Goal: Task Accomplishment & Management: Manage account settings

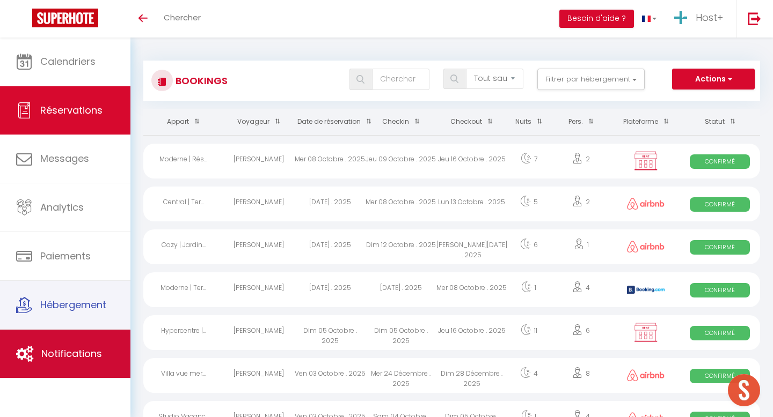
click at [57, 340] on link "Notifications" at bounding box center [65, 354] width 130 height 48
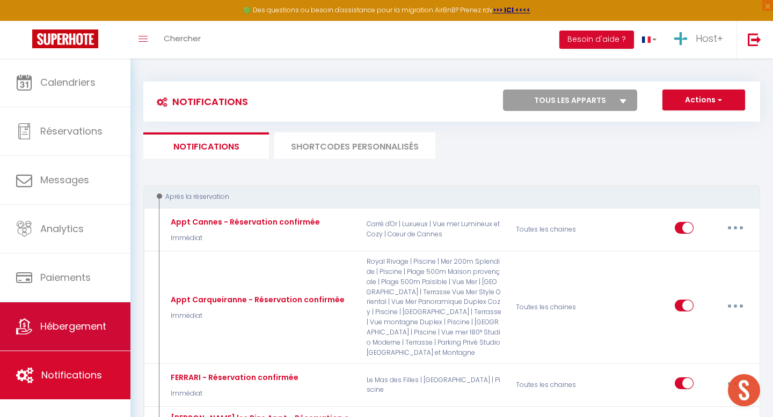
select select
checkbox input "false"
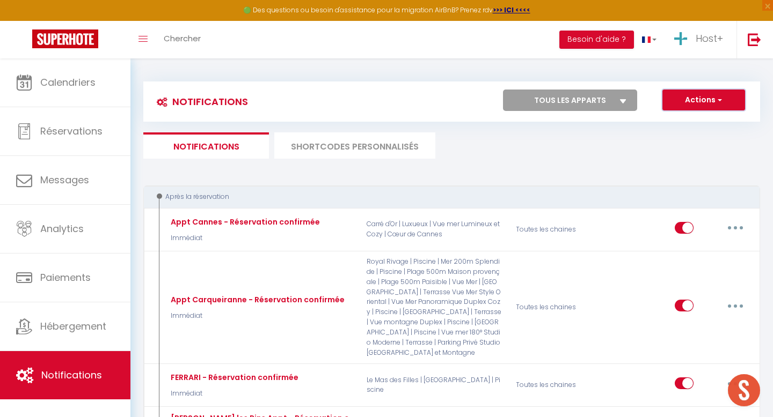
click at [697, 100] on button "Actions" at bounding box center [703, 100] width 83 height 21
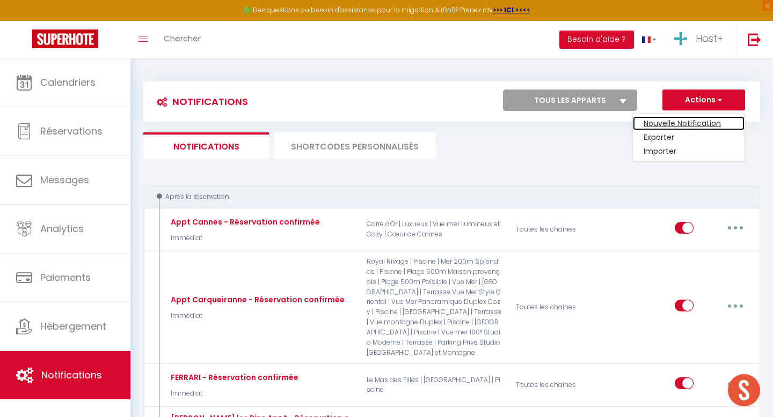
click at [673, 122] on link "Nouvelle Notification" at bounding box center [689, 123] width 112 height 14
select select "Immédiat"
select select
checkbox input "false"
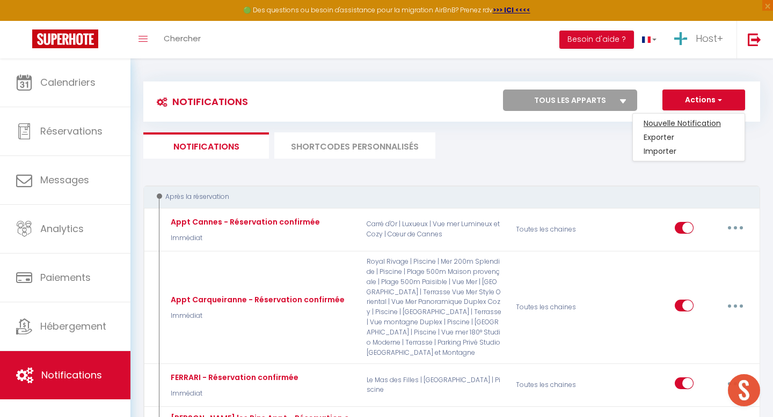
radio input "true"
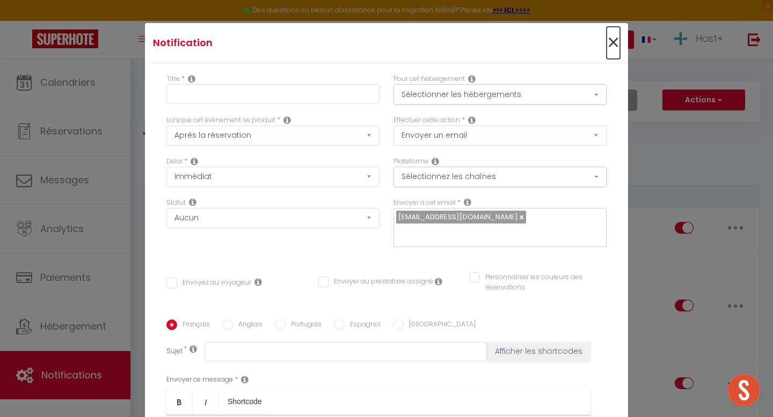
click at [612, 46] on span "×" at bounding box center [612, 43] width 13 height 32
checkbox input "false"
radio input "true"
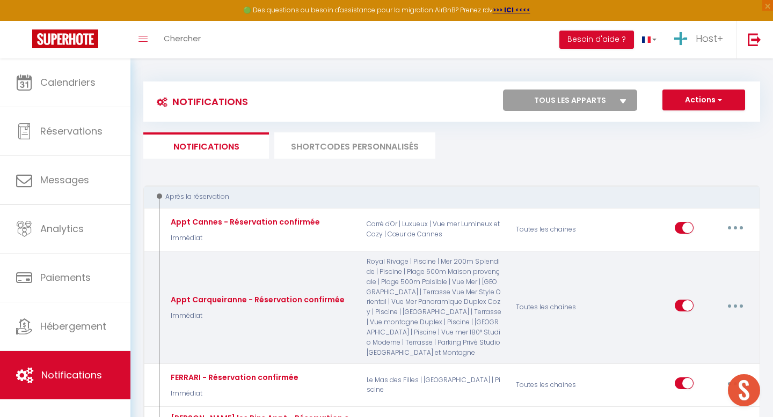
click at [730, 300] on button "button" at bounding box center [735, 305] width 30 height 17
click at [687, 328] on link "Editer" at bounding box center [707, 330] width 79 height 18
type input "Appt Carqueiranne - Réservation confirmée"
checkbox input "true"
checkbox input "false"
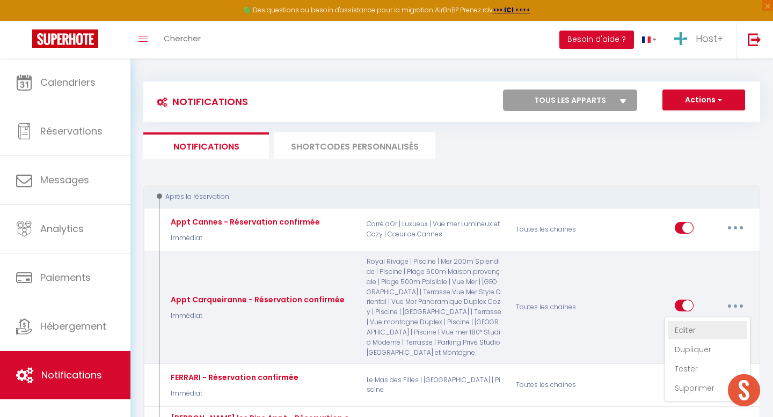
checkbox input "false"
type input "Réservation confirmée 🥳✅"
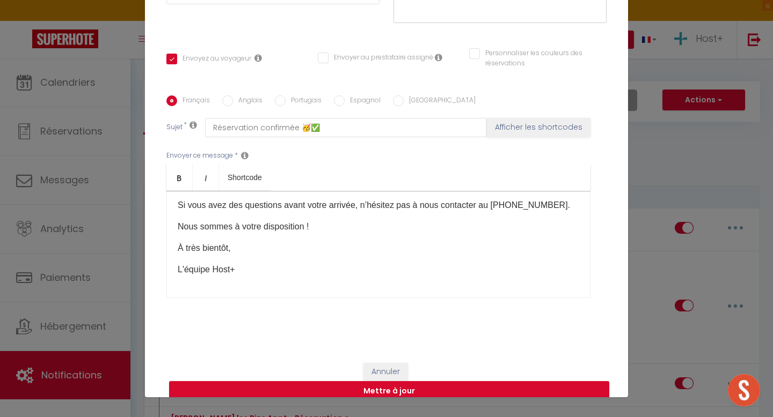
scroll to position [46, 0]
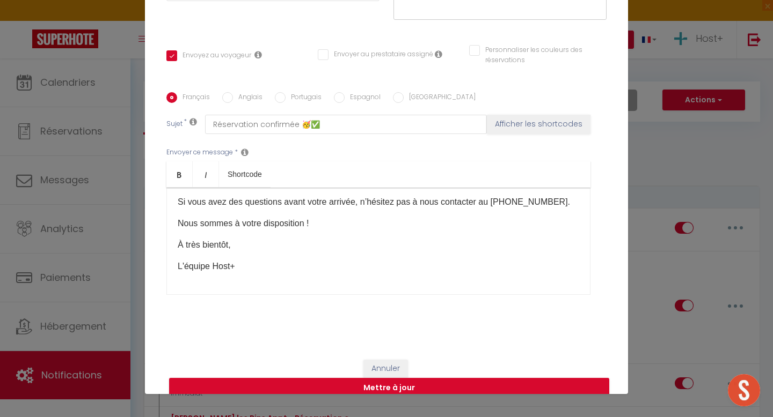
click at [240, 260] on p "L'équipe Host+" at bounding box center [378, 266] width 401 height 13
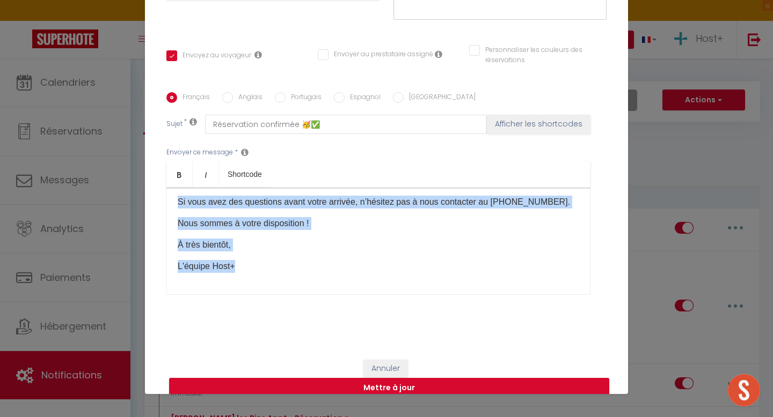
copy div "Bonjour [GUEST:FIRST_NAME]​, Merci d’avoir réservé notre appartement ! Nous som…"
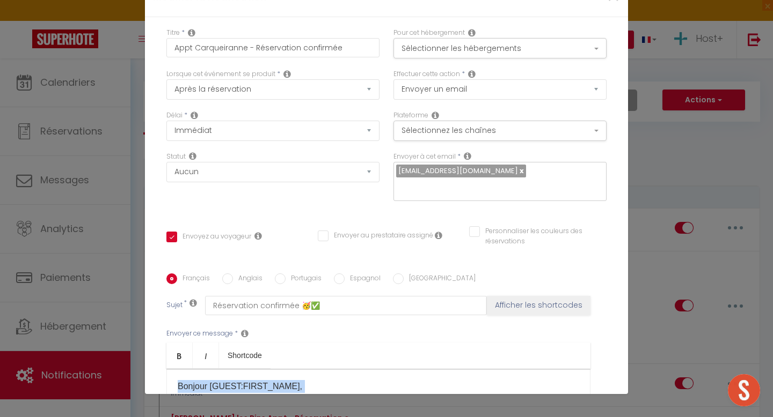
scroll to position [0, 0]
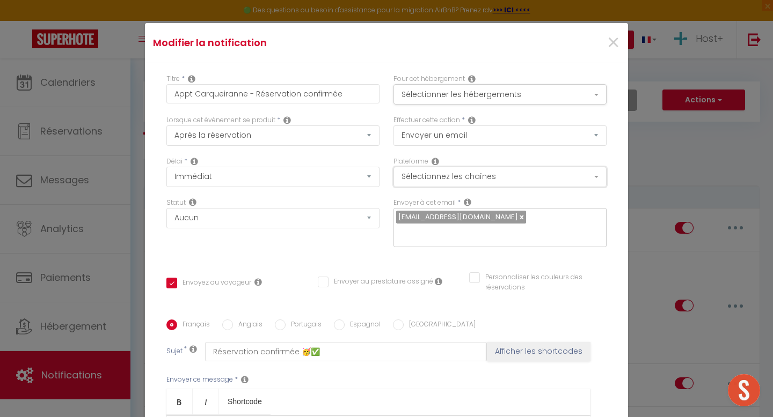
click at [468, 174] on button "Sélectionnez les chaînes" at bounding box center [499, 177] width 213 height 20
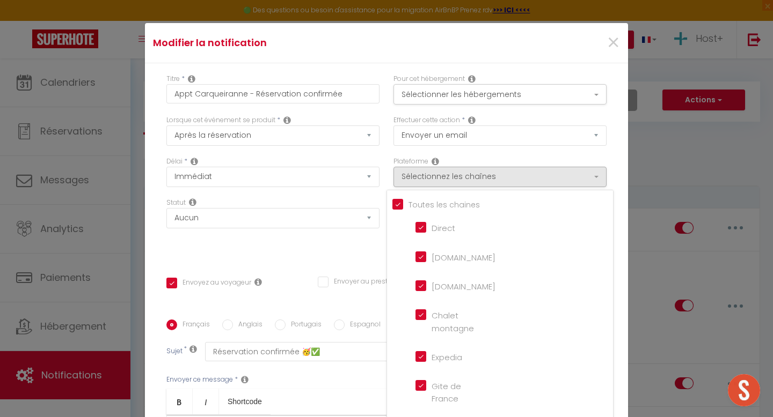
click at [512, 165] on div "Plateforme Sélectionnez les chaînes Toutes les chaines Direct Airbnb.com Bookin…" at bounding box center [499, 172] width 213 height 31
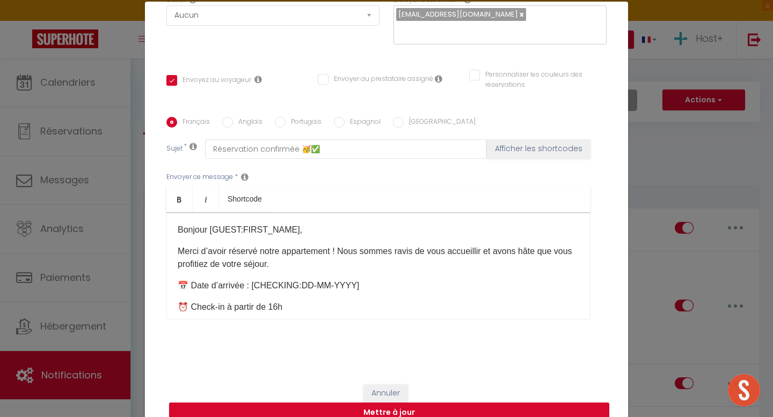
scroll to position [22, 0]
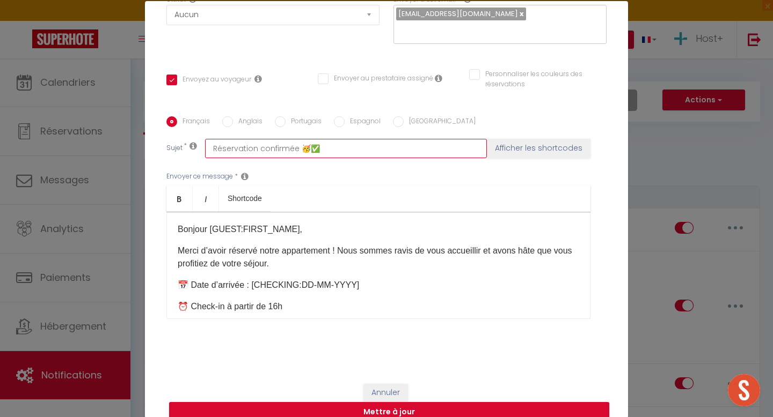
click at [323, 139] on input "Réservation confirmée 🥳✅" at bounding box center [346, 148] width 282 height 19
click at [322, 139] on input "Réservation confirmée 🥳✅" at bounding box center [346, 148] width 282 height 19
click at [284, 279] on p "📅 Date d’arrivée : [CHECKING:DD-MM-YYYY]​​" at bounding box center [378, 285] width 401 height 13
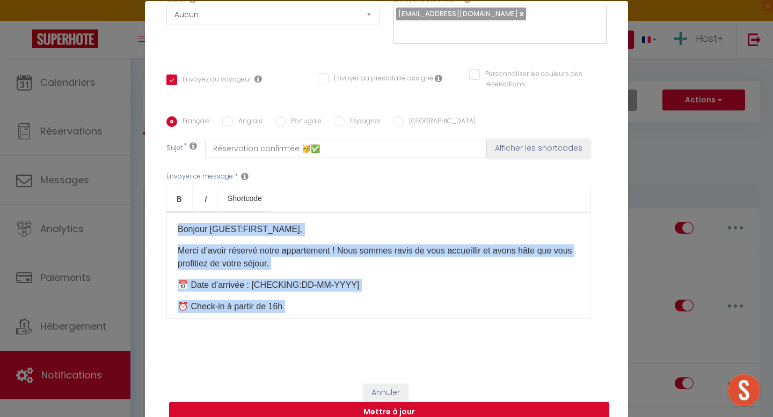
copy div "Bonjour [GUEST:FIRST_NAME]​, Merci d’avoir réservé notre appartement ! Nous som…"
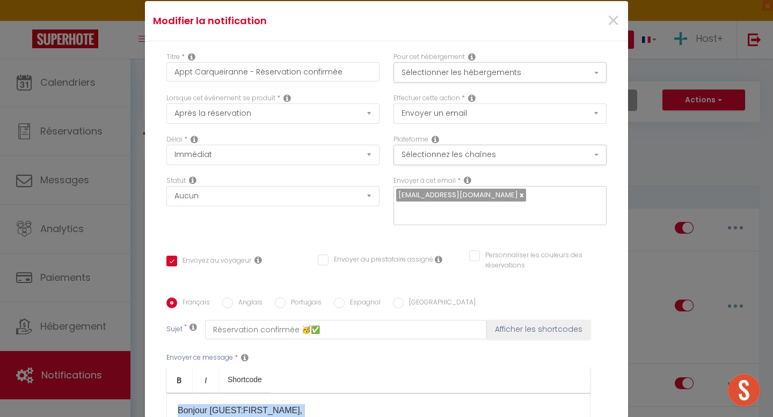
scroll to position [0, 0]
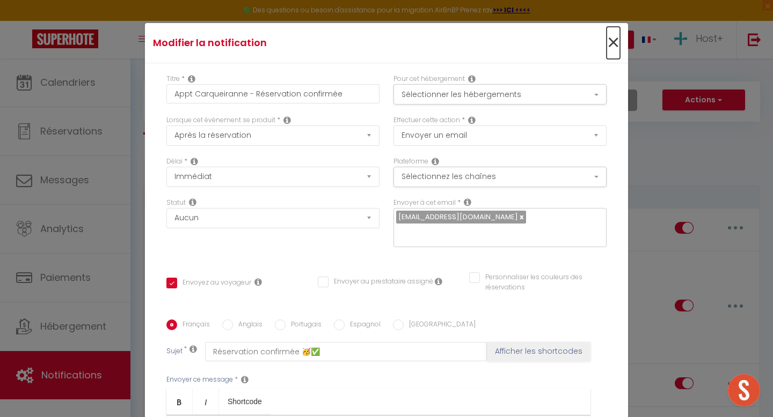
click at [608, 41] on span "×" at bounding box center [612, 43] width 13 height 32
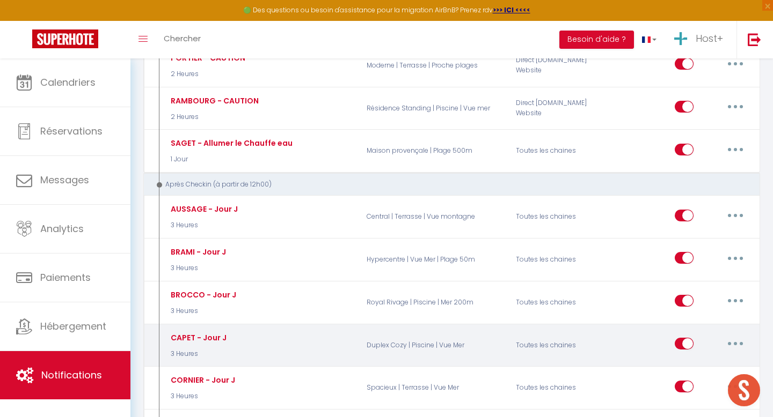
scroll to position [1698, 0]
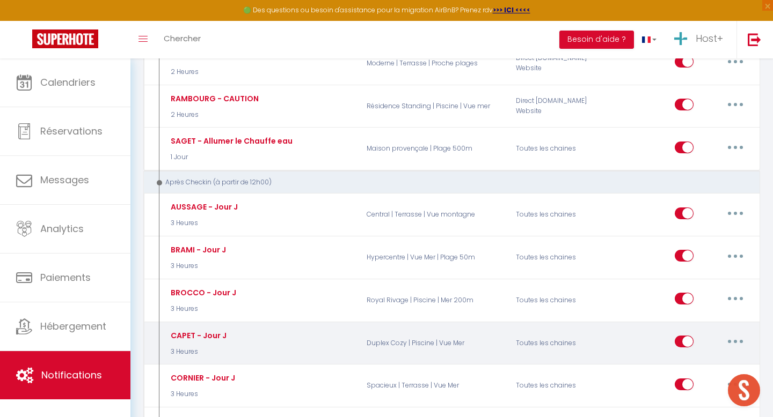
click at [731, 333] on button "button" at bounding box center [735, 341] width 30 height 17
click at [693, 357] on link "Editer" at bounding box center [707, 366] width 79 height 18
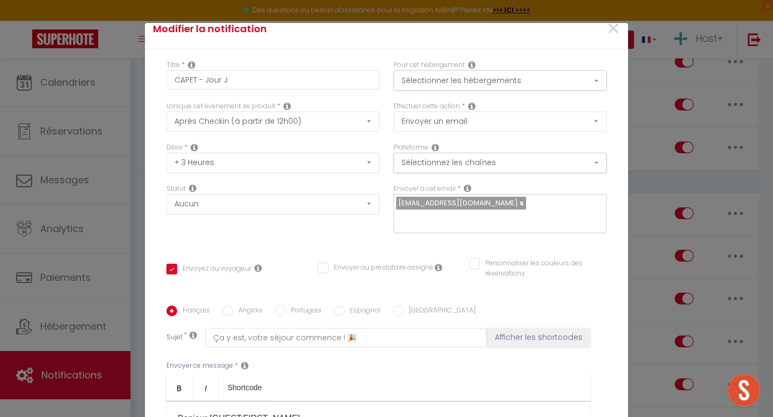
scroll to position [0, 0]
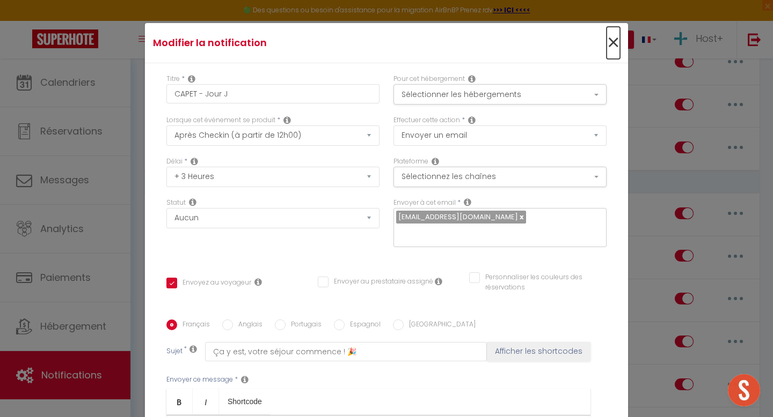
click at [616, 49] on span "×" at bounding box center [612, 43] width 13 height 32
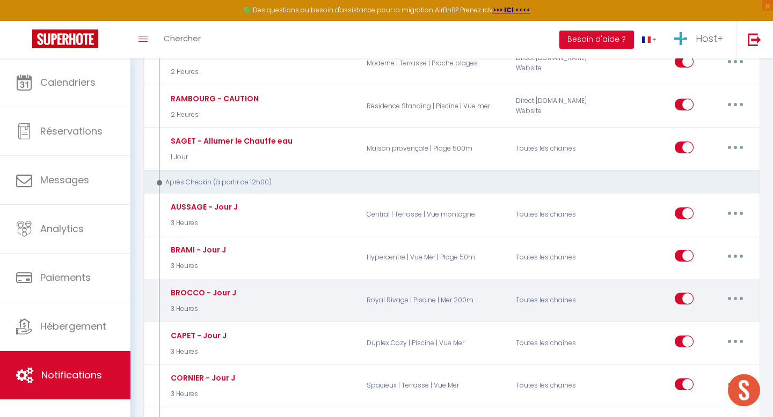
click at [733, 290] on button "button" at bounding box center [735, 298] width 30 height 17
click at [688, 314] on link "Editer" at bounding box center [707, 323] width 79 height 18
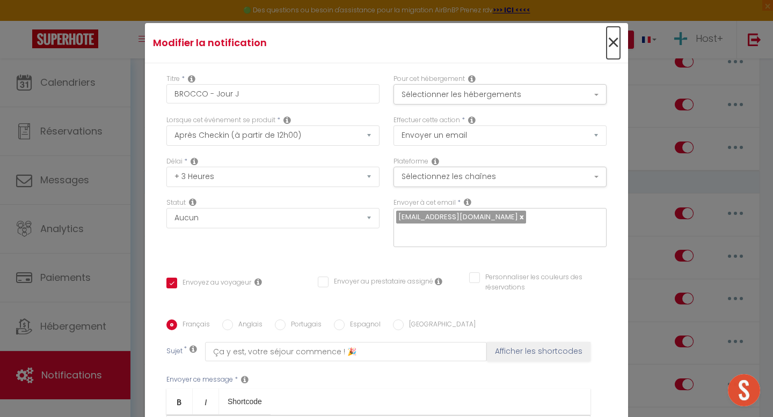
click at [616, 43] on span "×" at bounding box center [612, 43] width 13 height 32
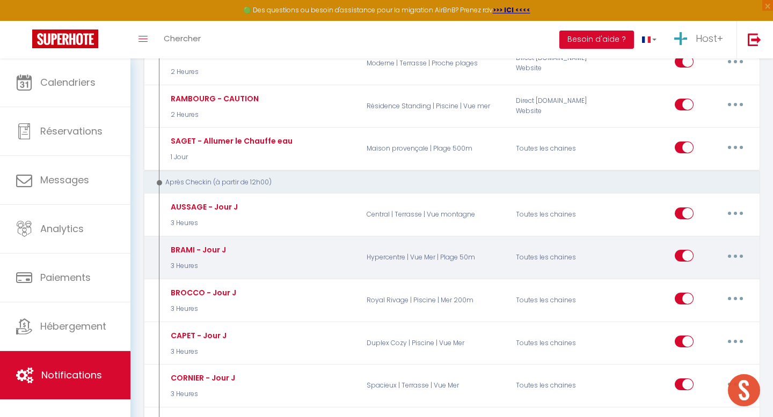
click at [734, 255] on icon "button" at bounding box center [735, 256] width 3 height 3
click at [688, 272] on link "Editer" at bounding box center [707, 281] width 79 height 18
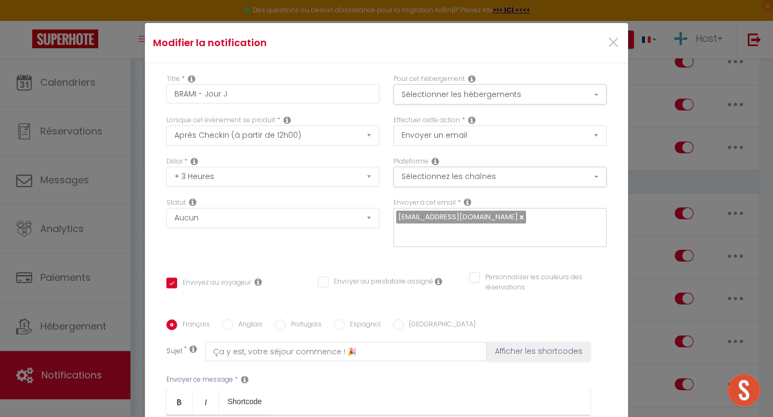
click at [289, 120] on icon at bounding box center [287, 120] width 8 height 9
click at [285, 118] on icon at bounding box center [287, 120] width 8 height 9
click at [366, 130] on select "Après la réservation Avant Checkin (à partir de 12h00) Après Checkin (à partir …" at bounding box center [272, 136] width 213 height 20
click at [615, 35] on span "×" at bounding box center [612, 43] width 13 height 32
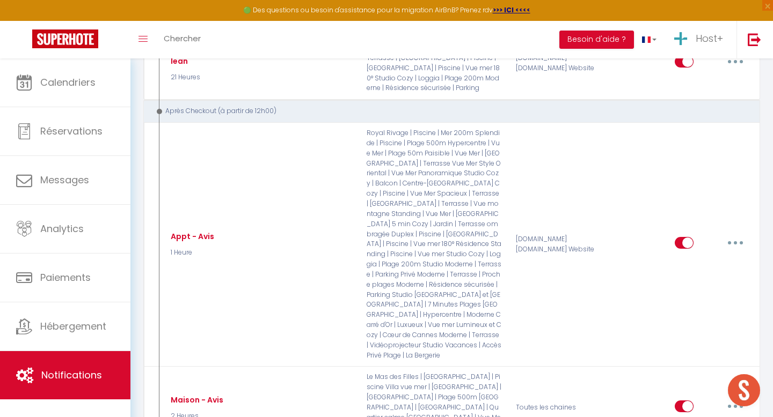
scroll to position [3500, 0]
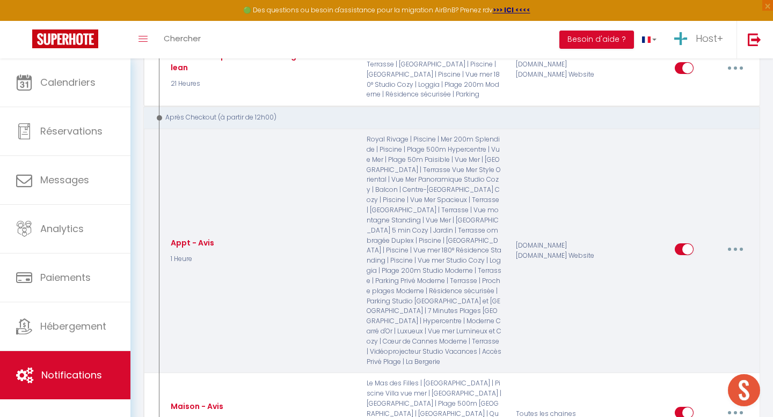
click at [738, 241] on button "button" at bounding box center [735, 249] width 30 height 17
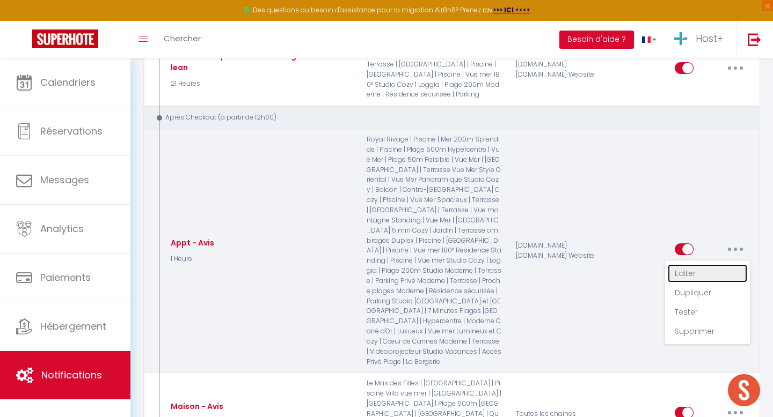
click at [699, 265] on link "Editer" at bounding box center [707, 274] width 79 height 18
type input "Appt - Avis"
select select "5"
select select "1 Heure"
checkbox input "true"
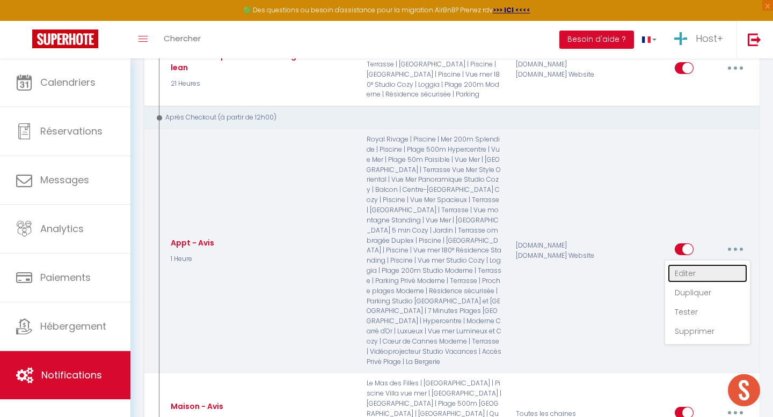
checkbox input "false"
type input "Merci d’avoir séjourné chez nous ! 🤗"
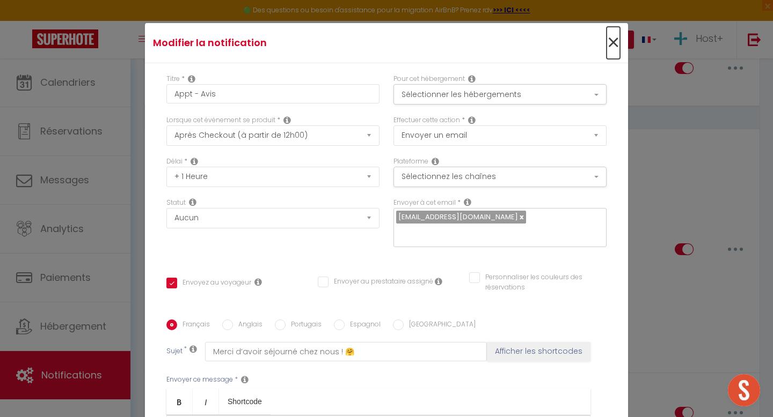
click at [613, 44] on span "×" at bounding box center [612, 43] width 13 height 32
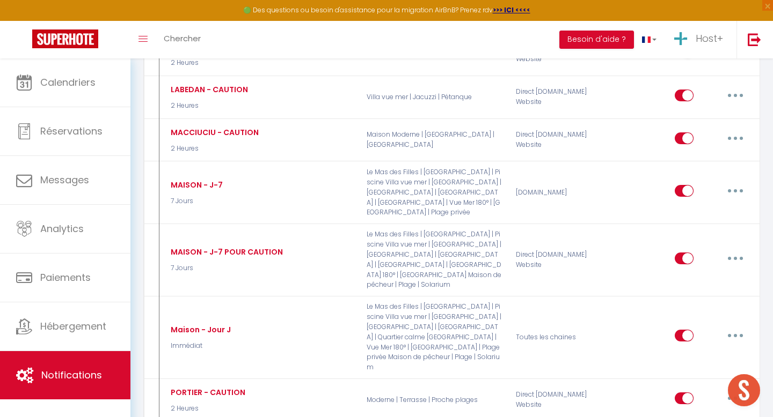
scroll to position [1334, 0]
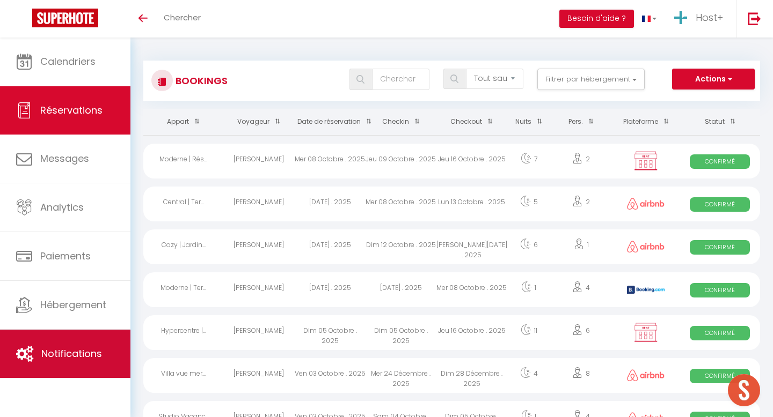
click at [75, 357] on span "Notifications" at bounding box center [71, 353] width 61 height 13
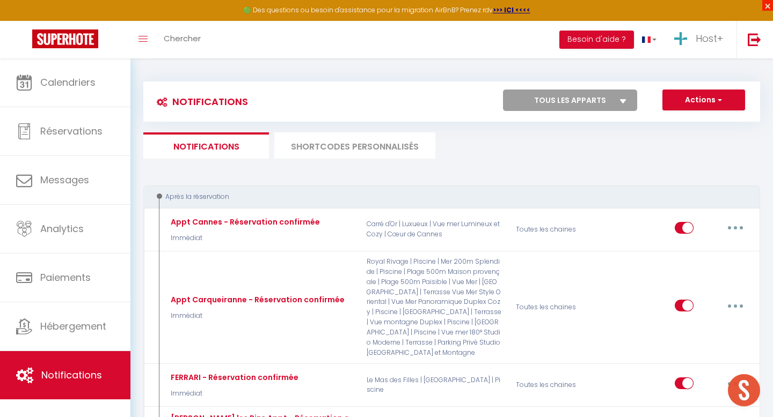
click at [766, 9] on span "×" at bounding box center [767, 5] width 11 height 11
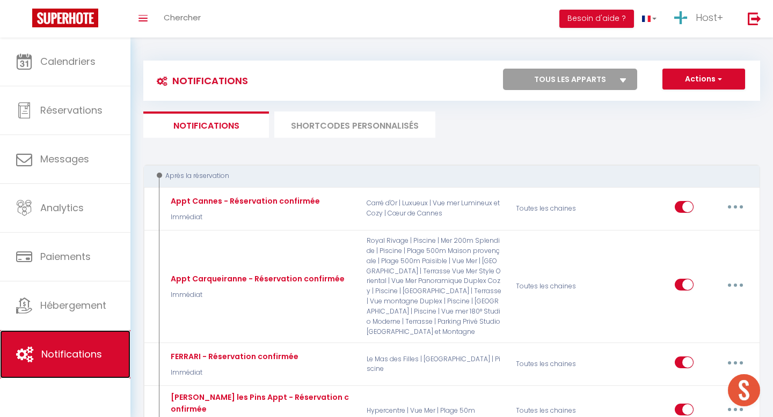
click at [59, 355] on span "Notifications" at bounding box center [71, 354] width 61 height 13
click at [705, 83] on button "Actions" at bounding box center [703, 79] width 83 height 21
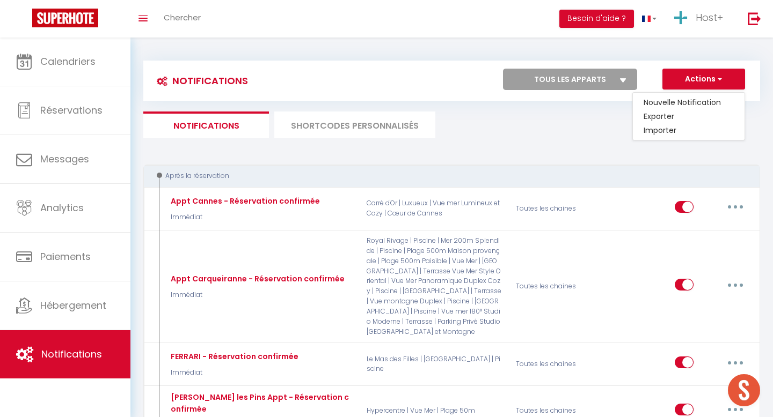
click at [688, 86] on button "Actions" at bounding box center [703, 79] width 83 height 21
click at [665, 104] on link "Nouvelle Notification" at bounding box center [689, 103] width 112 height 14
select select "Immédiat"
select select
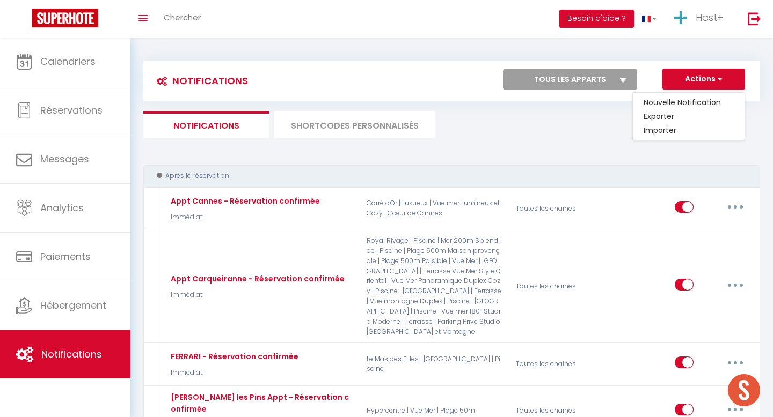
checkbox input "false"
radio input "true"
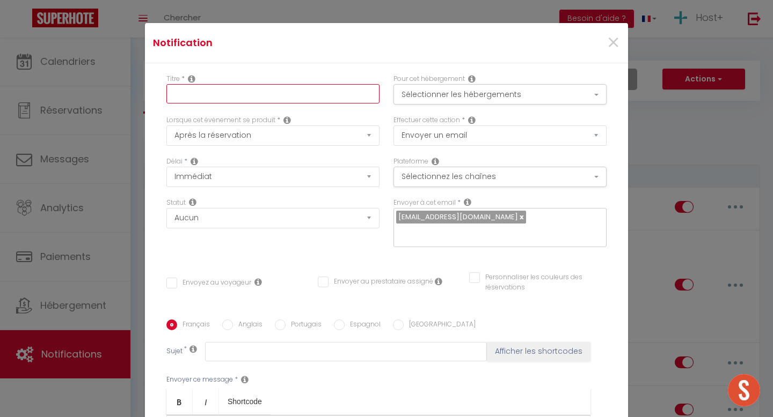
click at [244, 100] on input "text" at bounding box center [272, 93] width 213 height 19
click at [276, 77] on div "Titre *" at bounding box center [272, 89] width 213 height 30
click at [251, 94] on input "text" at bounding box center [272, 93] width 213 height 19
type input "Réservation confirmée"
click at [371, 62] on div "Notification ×" at bounding box center [386, 43] width 483 height 40
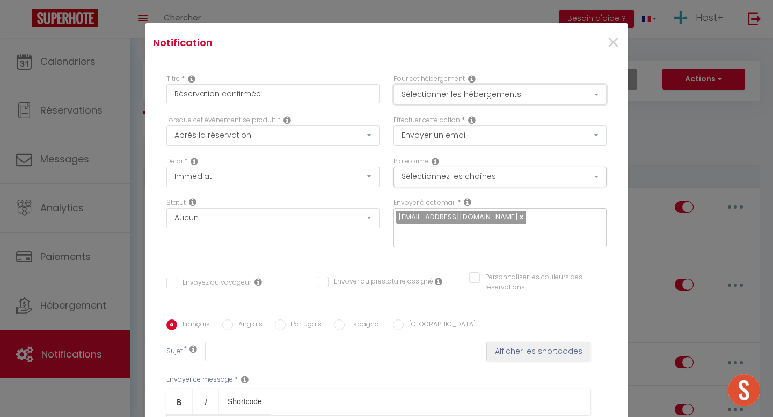
click at [530, 96] on button "Sélectionner les hébergements" at bounding box center [499, 94] width 213 height 20
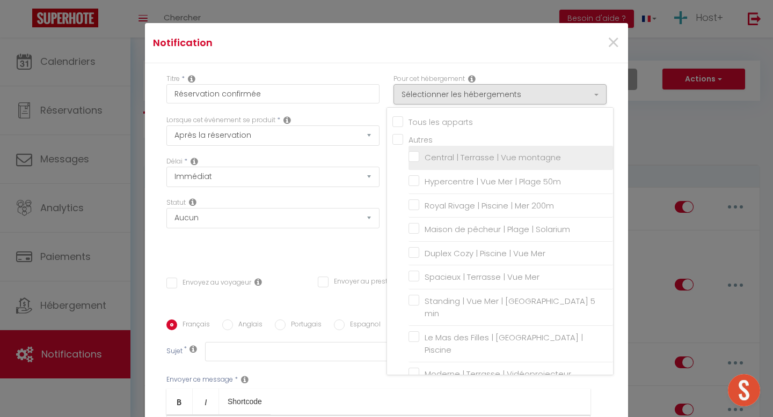
click at [415, 156] on input "Central | Terrasse | Vue montagne" at bounding box center [510, 157] width 204 height 11
checkbox input "true"
checkbox input "false"
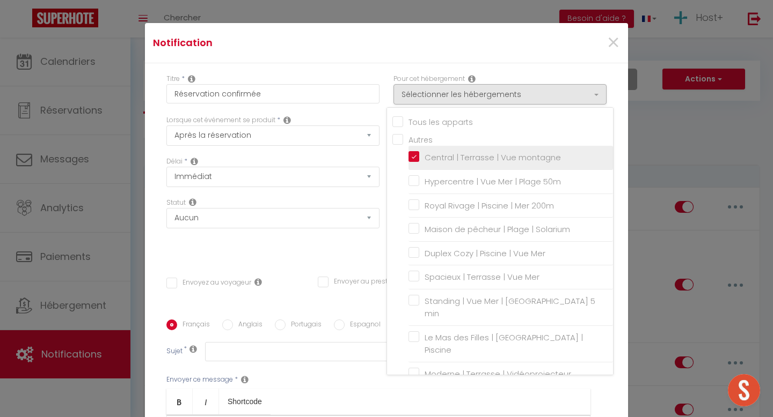
checkbox input "false"
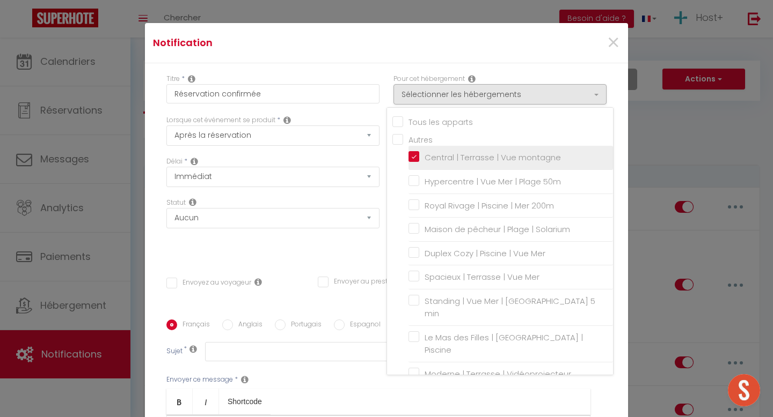
checkbox input "false"
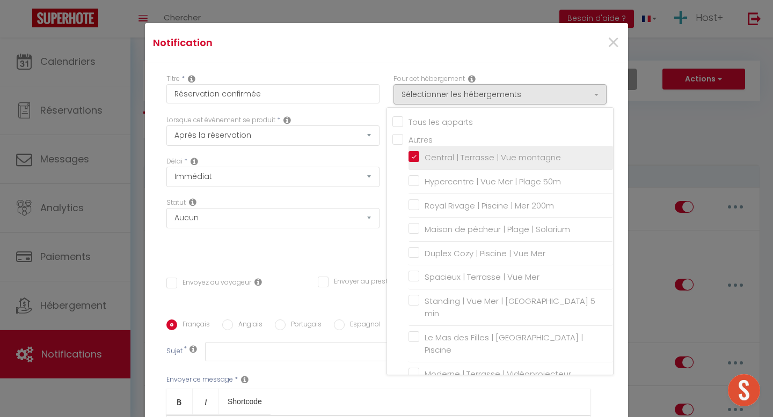
checkbox input "false"
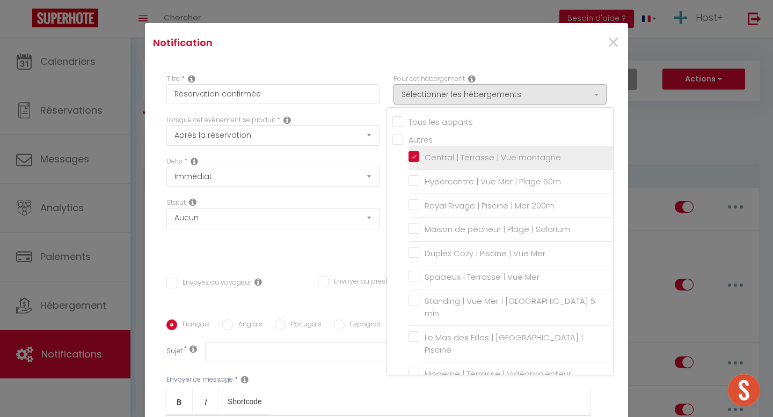
checkbox input "false"
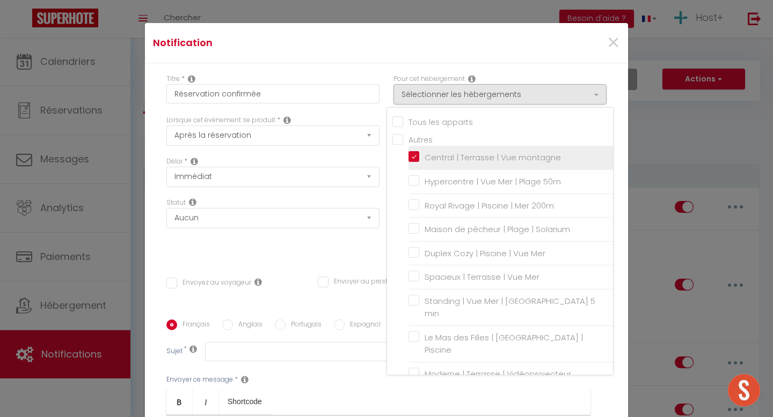
checkbox input "false"
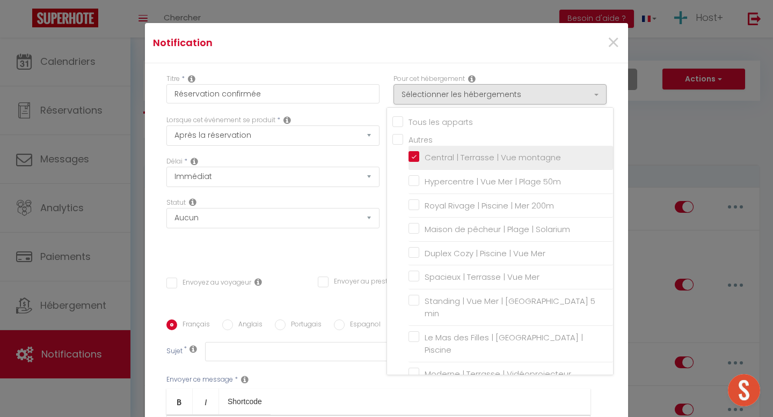
checkbox input "false"
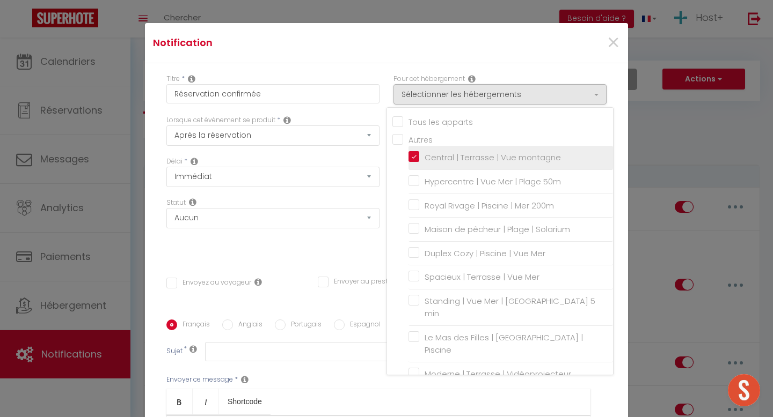
checkbox input "false"
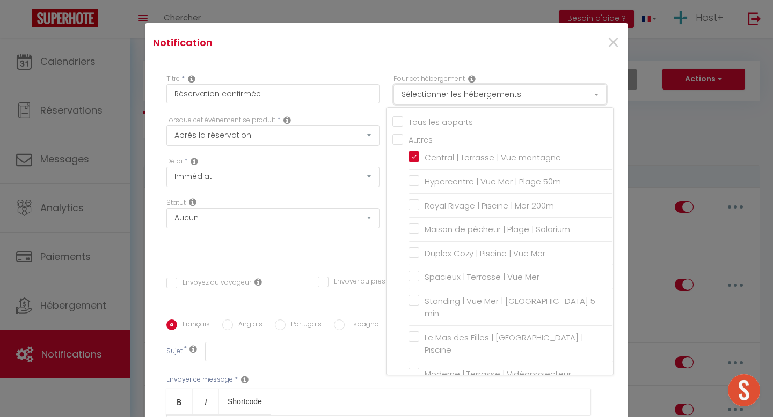
click at [545, 96] on button "Sélectionner les hébergements" at bounding box center [499, 94] width 213 height 20
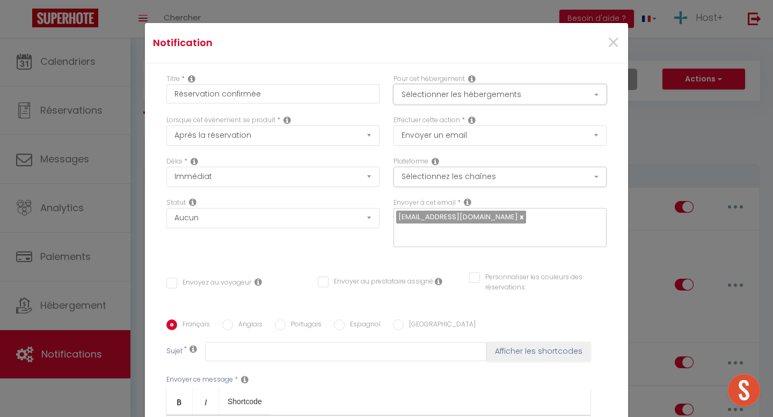
click at [424, 94] on button "Sélectionner les hébergements" at bounding box center [499, 94] width 213 height 20
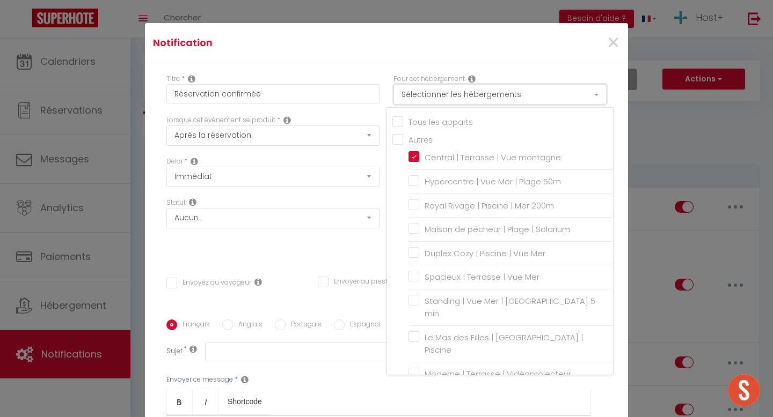
click at [468, 91] on button "Sélectionner les hébergements" at bounding box center [499, 94] width 213 height 20
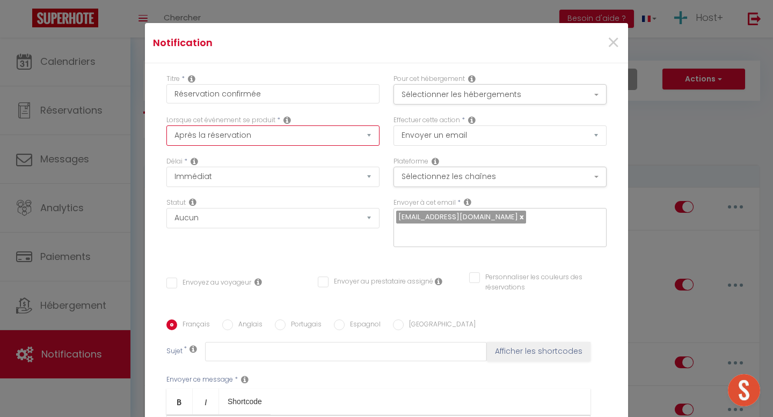
click at [269, 136] on select "Après la réservation Avant Checkin (à partir de 12h00) Après Checkin (à partir …" at bounding box center [272, 136] width 213 height 20
click at [319, 133] on select "Après la réservation Avant Checkin (à partir de 12h00) Après Checkin (à partir …" at bounding box center [272, 136] width 213 height 20
click at [289, 135] on select "Après la réservation Avant Checkin (à partir de 12h00) Après Checkin (à partir …" at bounding box center [272, 136] width 213 height 20
click at [166, 126] on select "Après la réservation Avant Checkin (à partir de 12h00) Après Checkin (à partir …" at bounding box center [272, 136] width 213 height 20
click at [222, 141] on select "Après la réservation Avant Checkin (à partir de 12h00) Après Checkin (à partir …" at bounding box center [272, 136] width 213 height 20
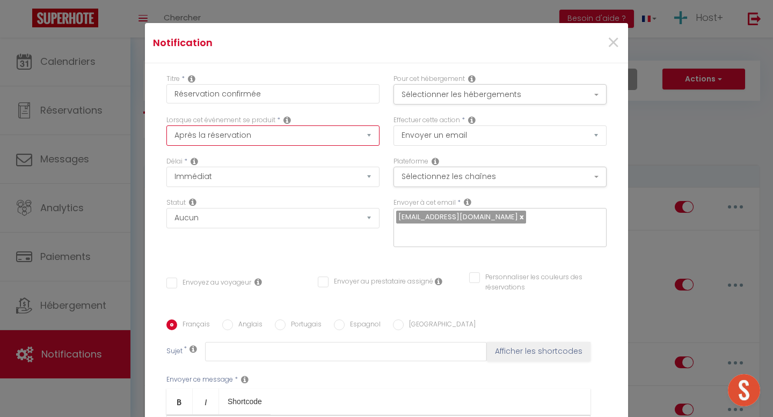
select select "2"
click at [166, 126] on select "Après la réservation Avant Checkin (à partir de 12h00) Après Checkin (à partir …" at bounding box center [272, 136] width 213 height 20
checkbox input "false"
click at [226, 136] on select "Après la réservation Avant Checkin (à partir de 12h00) Après Checkin (à partir …" at bounding box center [272, 136] width 213 height 20
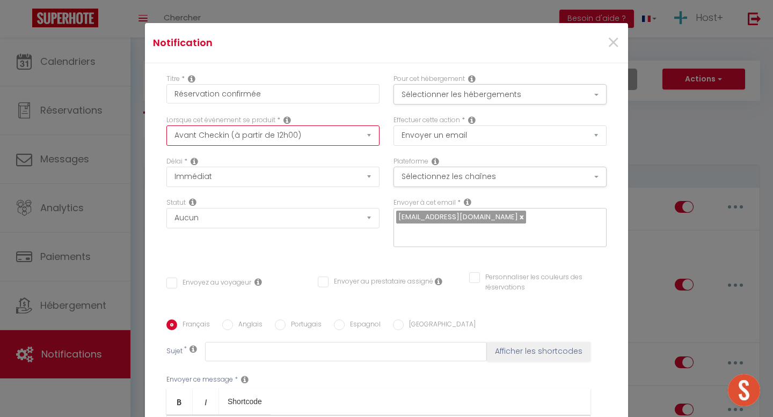
select select "1"
click at [166, 126] on select "Après la réservation Avant Checkin (à partir de 12h00) Après Checkin (à partir …" at bounding box center [272, 136] width 213 height 20
checkbox input "false"
click at [382, 155] on div "Lorsque cet événement se produit * Après la réservation Avant Checkin (à partir…" at bounding box center [272, 135] width 227 height 41
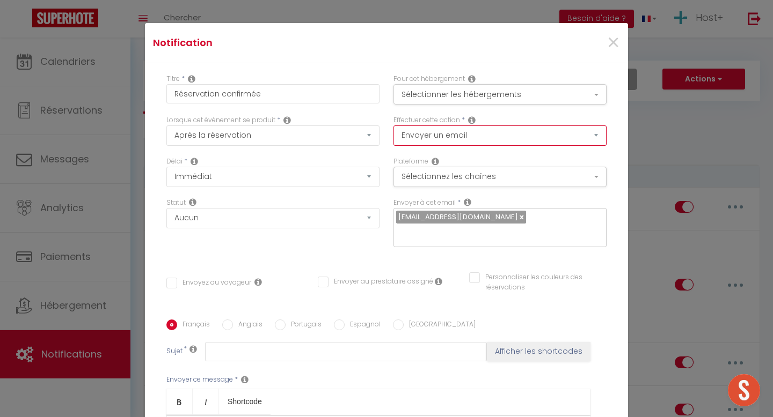
click at [481, 137] on select "Envoyer un email Envoyer un SMS Envoyer une notification push" at bounding box center [499, 136] width 213 height 20
click at [393, 126] on select "Envoyer un email Envoyer un SMS Envoyer une notification push" at bounding box center [499, 136] width 213 height 20
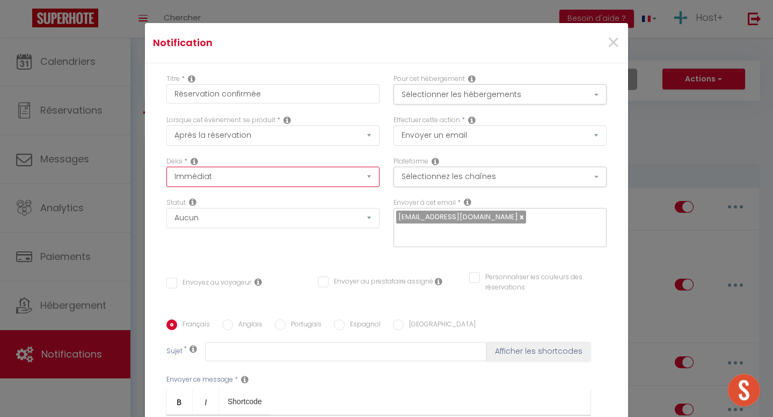
click at [309, 177] on select "Immédiat + 10 Minutes + 1 Heure + 2 Heures + 3 Heures + 4 Heures + 5 Heures + 6…" at bounding box center [272, 177] width 213 height 20
click at [166, 167] on select "Immédiat + 10 Minutes + 1 Heure + 2 Heures + 3 Heures + 4 Heures + 5 Heures + 6…" at bounding box center [272, 177] width 213 height 20
click at [440, 178] on button "Sélectionnez les chaînes" at bounding box center [499, 177] width 213 height 20
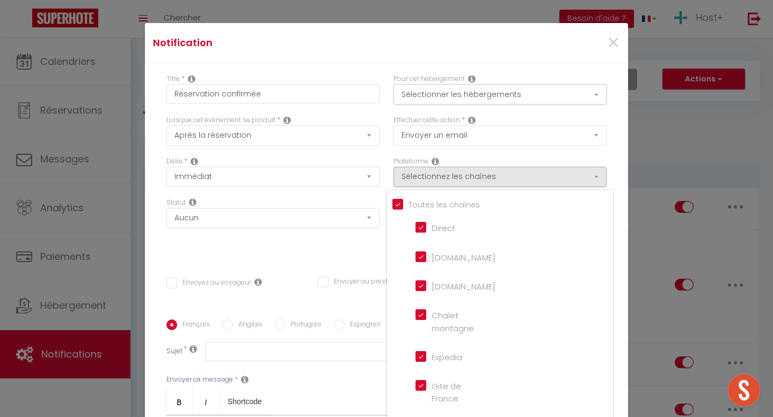
click at [478, 154] on div "Effectuer cette action * Envoyer un email Envoyer un SMS Envoyer une notificati…" at bounding box center [499, 135] width 227 height 41
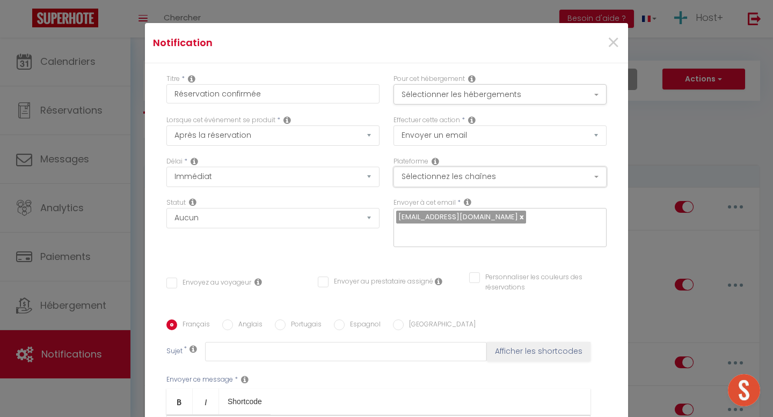
click at [450, 182] on button "Sélectionnez les chaînes" at bounding box center [499, 177] width 213 height 20
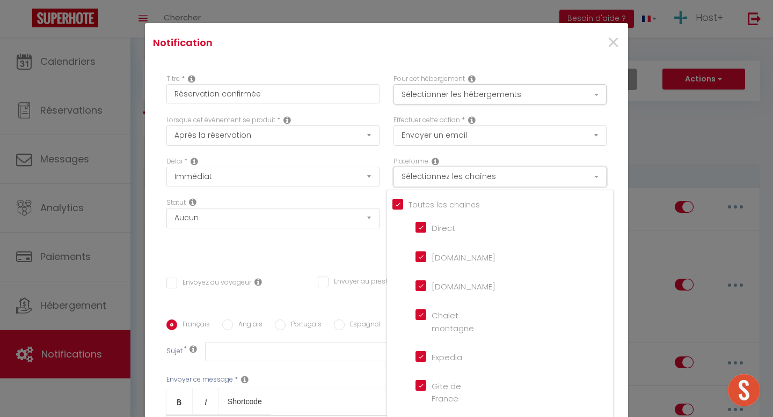
click at [526, 177] on button "Sélectionnez les chaînes" at bounding box center [499, 177] width 213 height 20
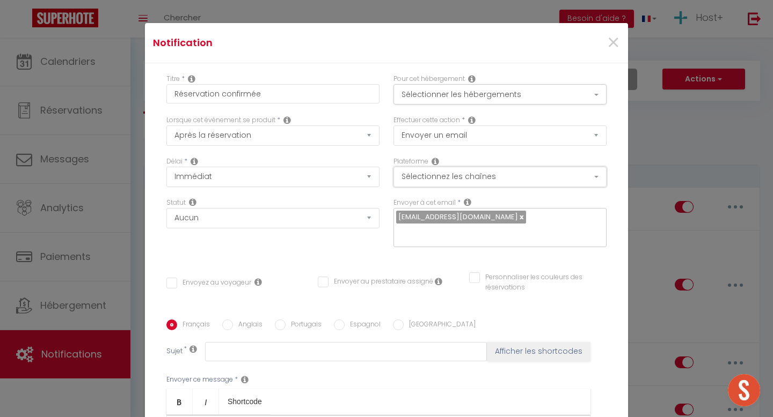
click at [493, 177] on button "Sélectionnez les chaînes" at bounding box center [499, 177] width 213 height 20
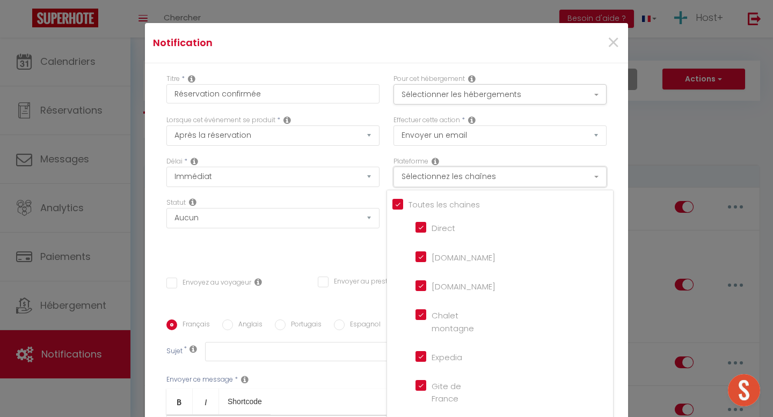
click at [505, 177] on button "Sélectionnez les chaînes" at bounding box center [499, 177] width 213 height 20
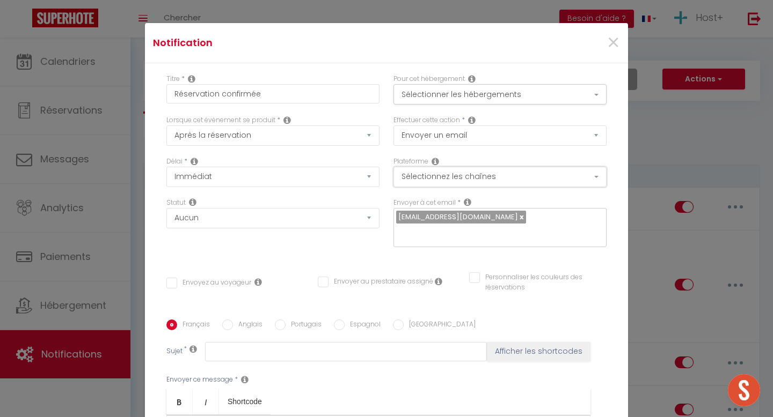
click at [517, 177] on button "Sélectionnez les chaînes" at bounding box center [499, 177] width 213 height 20
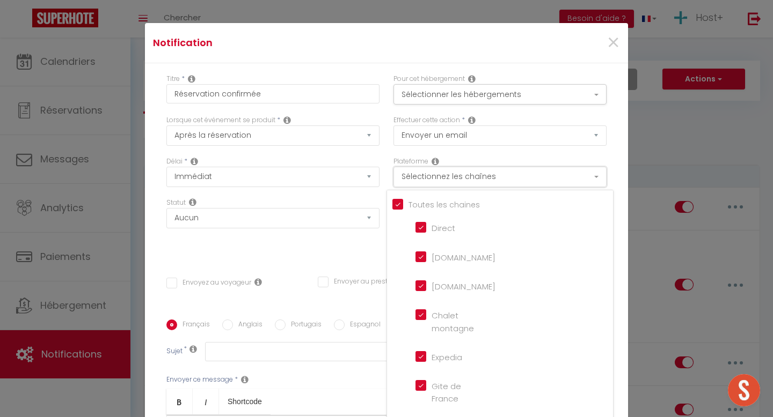
click at [552, 177] on button "Sélectionnez les chaînes" at bounding box center [499, 177] width 213 height 20
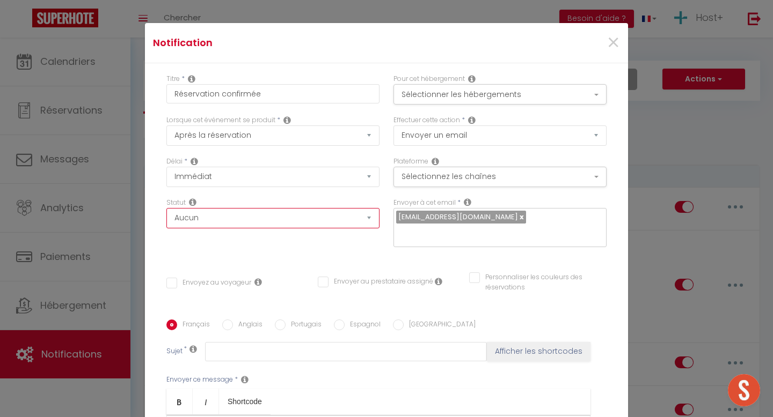
click at [241, 218] on select "Aucun Si la réservation est payée Si réservation non payée Si la caution a été …" at bounding box center [272, 218] width 213 height 20
click at [166, 209] on select "Aucun Si la réservation est payée Si réservation non payée Si la caution a été …" at bounding box center [272, 218] width 213 height 20
click at [467, 201] on icon at bounding box center [468, 202] width 8 height 9
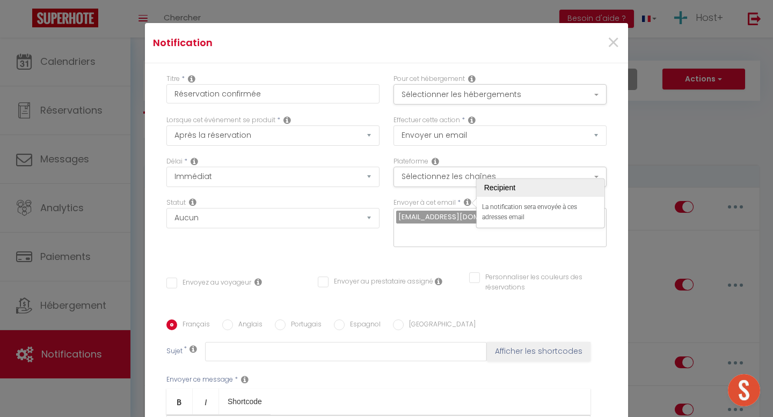
click at [463, 197] on div "Plateforme Sélectionnez les chaînes Toutes les chaines Direct Airbnb.com Bookin…" at bounding box center [499, 177] width 227 height 41
click at [406, 237] on div "Envoyer à cet email * contact@hostplus.fr" at bounding box center [499, 228] width 227 height 61
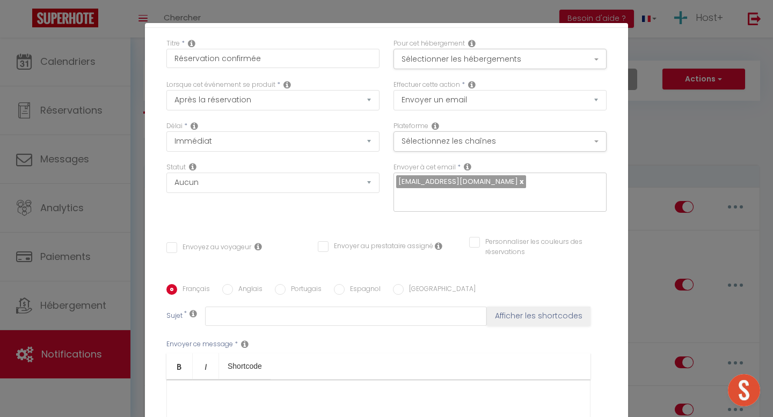
scroll to position [49, 0]
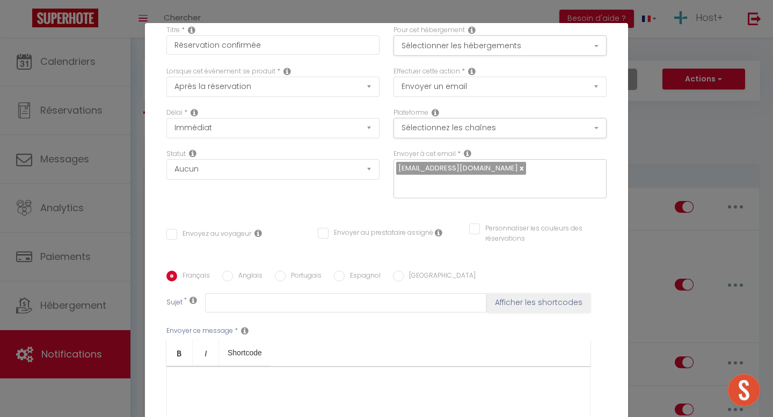
click at [170, 229] on input "Envoyez au voyageur" at bounding box center [208, 234] width 85 height 11
checkbox input "true"
checkbox input "false"
click at [257, 229] on icon at bounding box center [258, 233] width 8 height 9
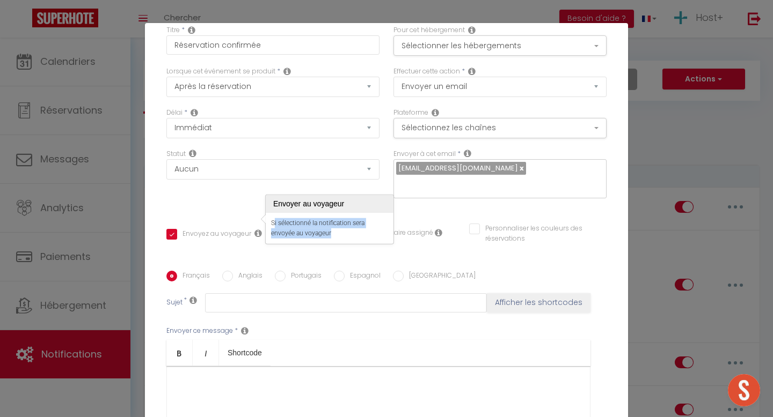
drag, startPoint x: 273, startPoint y: 223, endPoint x: 326, endPoint y: 238, distance: 55.2
click at [326, 238] on div "Si sélectionné la notification sera envoyée au voyageur" at bounding box center [330, 228] width 128 height 31
click at [245, 200] on div "Titre * Réservation confirmée Pour cet hébergement Sélectionner les hébergement…" at bounding box center [386, 271] width 483 height 514
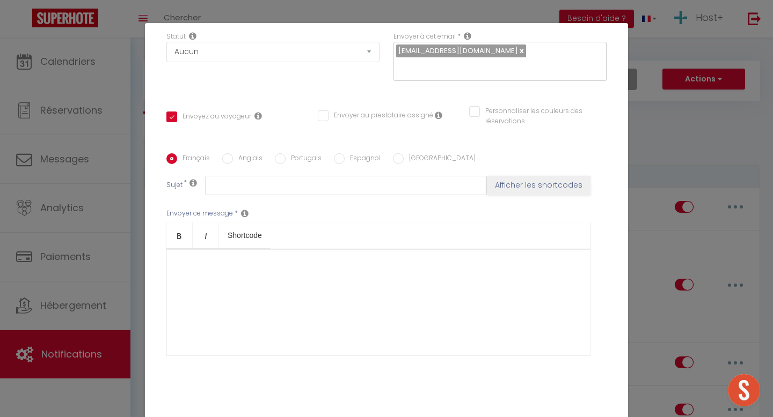
scroll to position [181, 0]
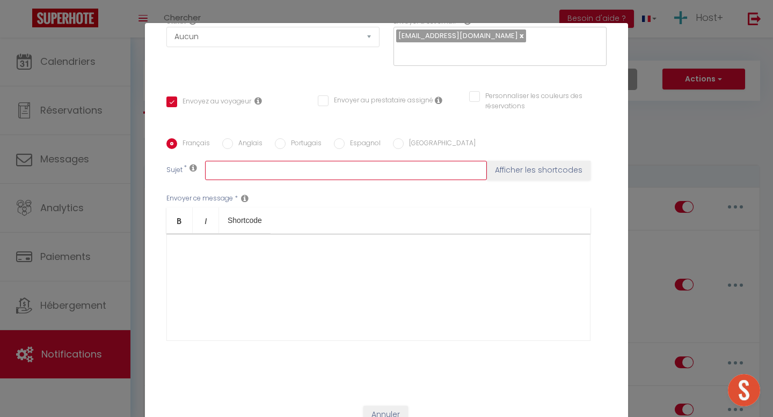
click at [240, 161] on input "text" at bounding box center [346, 170] width 282 height 19
type input "Réservation confirmée"
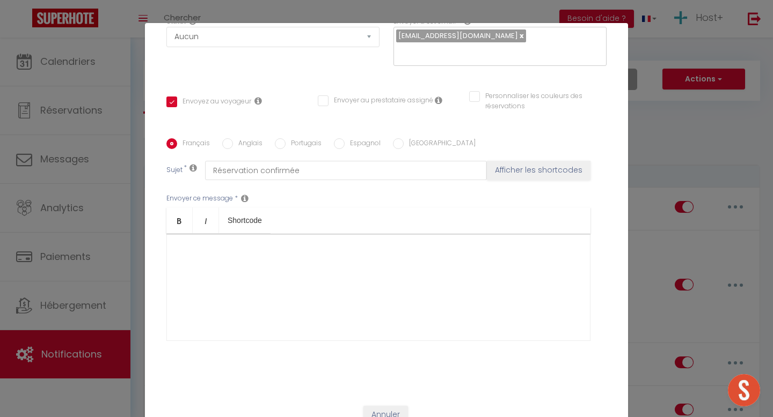
click at [316, 180] on div "Envoyer ce message * Bold Italic Shortcode Rich text editor" at bounding box center [386, 267] width 440 height 174
click at [282, 245] on div at bounding box center [378, 287] width 424 height 107
click at [253, 260] on div at bounding box center [378, 287] width 424 height 107
click at [282, 246] on div at bounding box center [378, 287] width 424 height 107
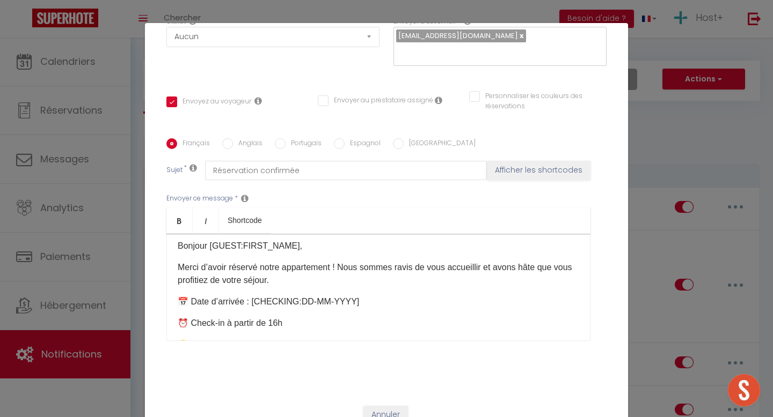
scroll to position [0, 0]
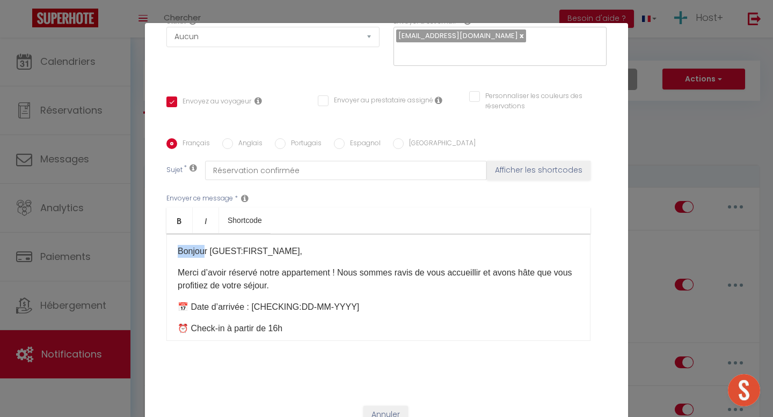
drag, startPoint x: 177, startPoint y: 237, endPoint x: 206, endPoint y: 236, distance: 29.5
click at [206, 236] on div "Bonjour [GUEST:FIRST_NAME]​, Merci d’avoir réservé notre appartement ! Nous som…" at bounding box center [378, 287] width 424 height 107
drag, startPoint x: 210, startPoint y: 239, endPoint x: 265, endPoint y: 238, distance: 54.2
click at [265, 245] on p "Bonjour [GUEST:FIRST_NAME]​," at bounding box center [378, 251] width 401 height 13
click at [306, 245] on p "Bonjour [GUEST:FIRST_NAME]​," at bounding box center [378, 251] width 401 height 13
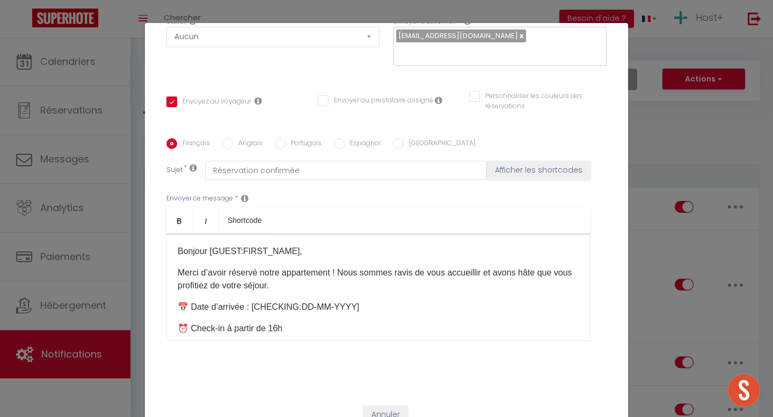
click at [320, 245] on p "Bonjour [GUEST:FIRST_NAME]​," at bounding box center [378, 251] width 401 height 13
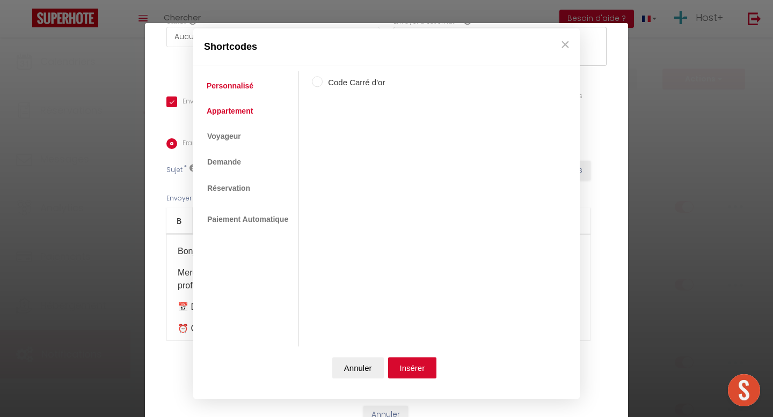
click at [228, 113] on link "Appartement" at bounding box center [229, 110] width 57 height 19
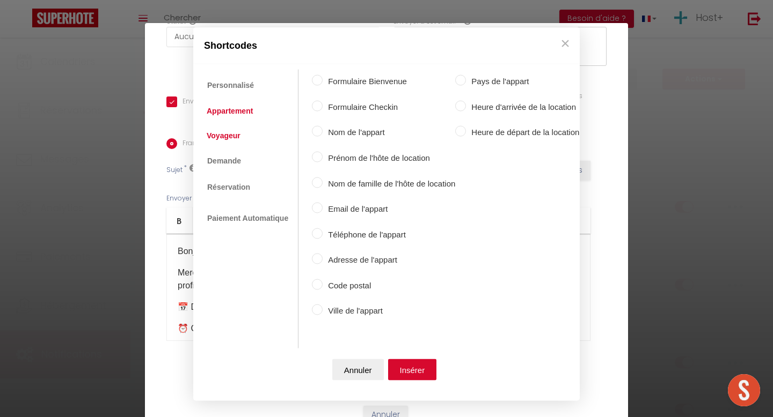
click at [225, 137] on link "Voyageur" at bounding box center [223, 135] width 45 height 19
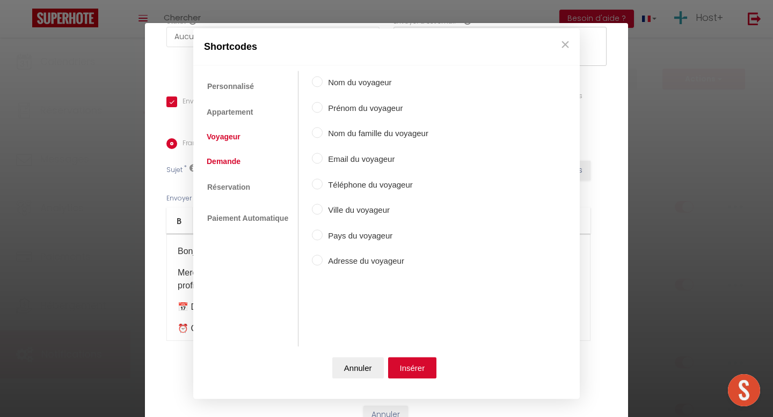
click at [233, 161] on link "Demande" at bounding box center [223, 161] width 45 height 19
click at [233, 184] on link "Réservation" at bounding box center [228, 186] width 54 height 19
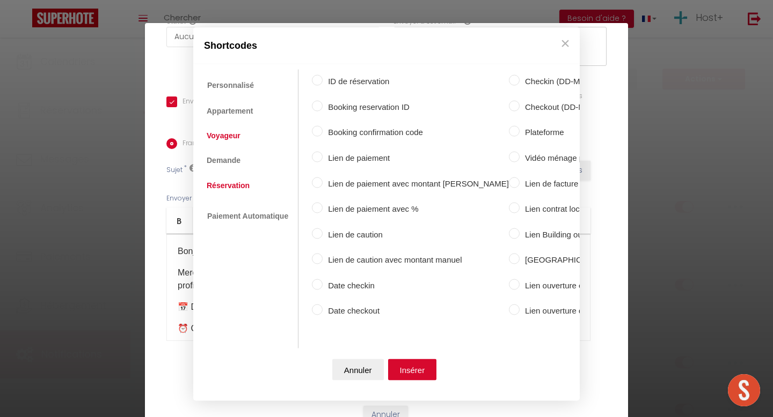
click at [226, 138] on link "Voyageur" at bounding box center [223, 135] width 45 height 19
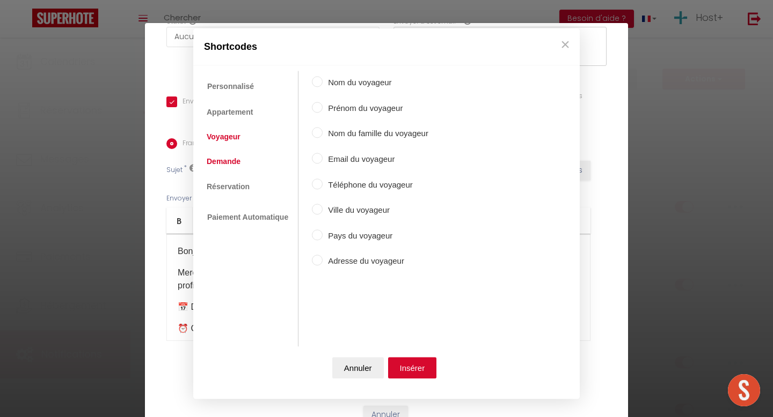
click at [226, 165] on link "Demande" at bounding box center [223, 161] width 45 height 19
click at [220, 142] on link "Voyageur" at bounding box center [223, 136] width 45 height 19
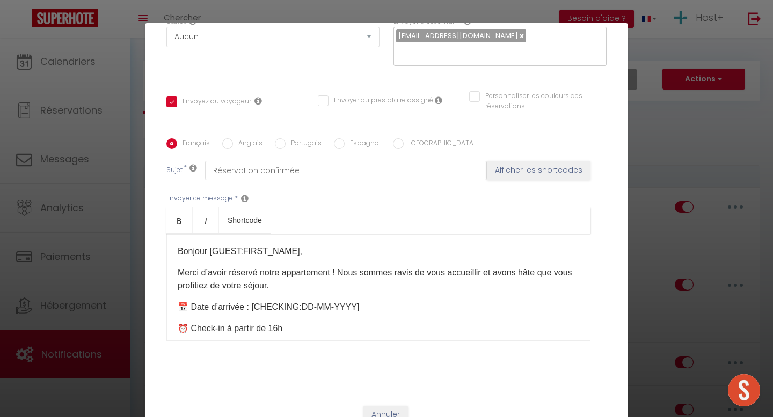
click at [562, 47] on button "×" at bounding box center [565, 44] width 16 height 21
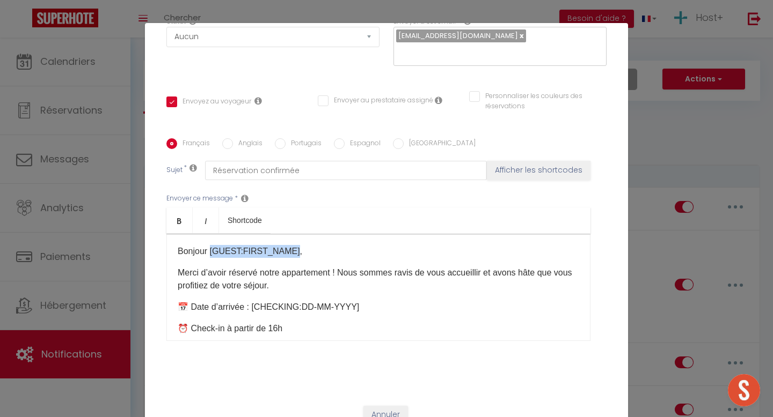
drag, startPoint x: 210, startPoint y: 237, endPoint x: 290, endPoint y: 239, distance: 80.0
click at [290, 245] on p "Bonjour [GUEST:FIRST_NAME]​," at bounding box center [378, 251] width 401 height 13
click at [227, 245] on p "Bonjour [GUEST:FIRST_NAME]​," at bounding box center [378, 251] width 401 height 13
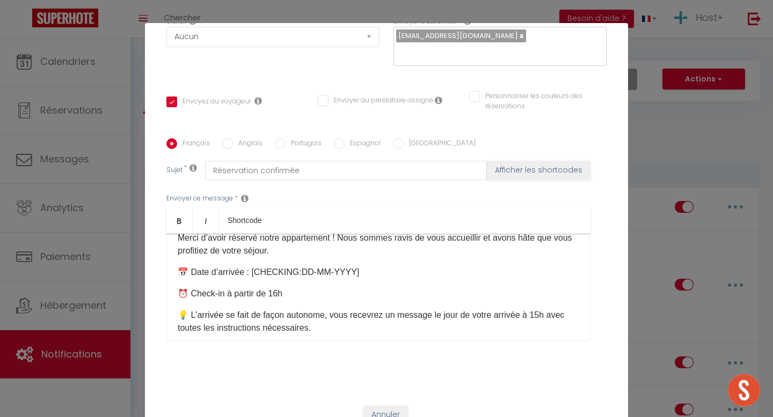
scroll to position [39, 0]
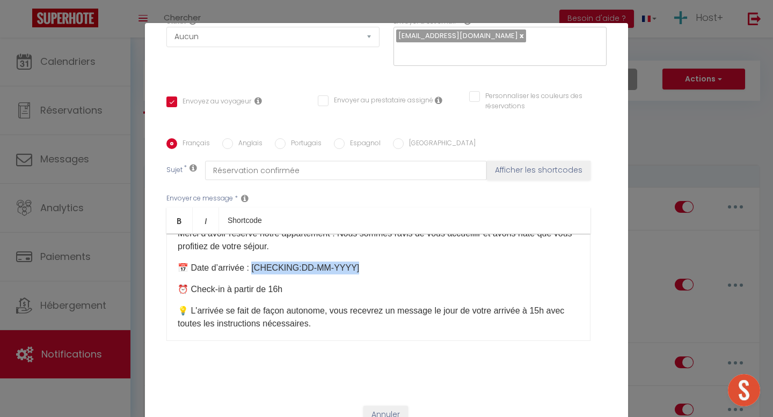
drag, startPoint x: 253, startPoint y: 255, endPoint x: 350, endPoint y: 251, distance: 97.2
click at [350, 262] on p "📅 Date d’arrivée : [CHECKING:DD-MM-YYYY]​​" at bounding box center [378, 268] width 401 height 13
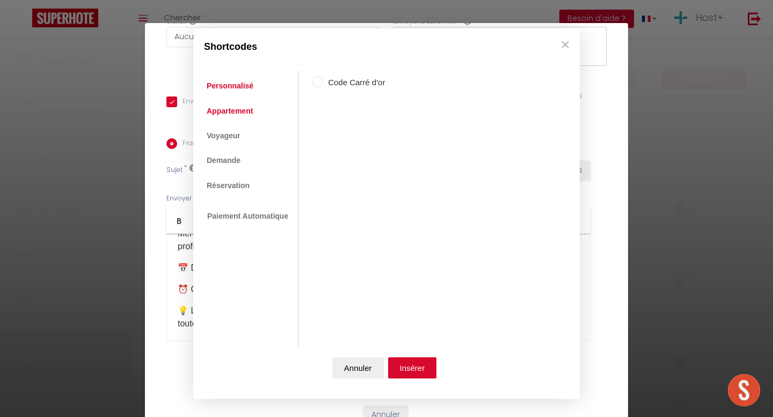
click at [237, 113] on link "Appartement" at bounding box center [229, 110] width 57 height 19
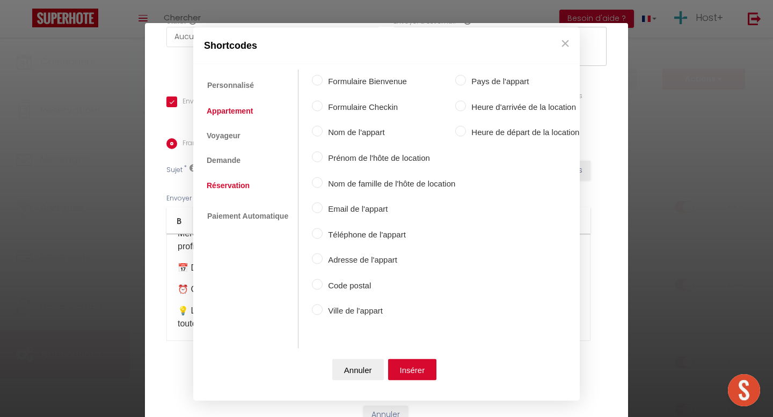
click at [230, 180] on link "Réservation" at bounding box center [228, 184] width 54 height 19
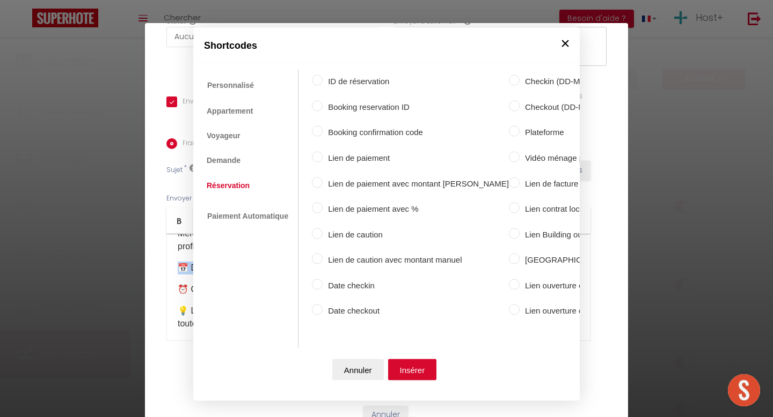
click at [563, 40] on button "×" at bounding box center [565, 43] width 16 height 21
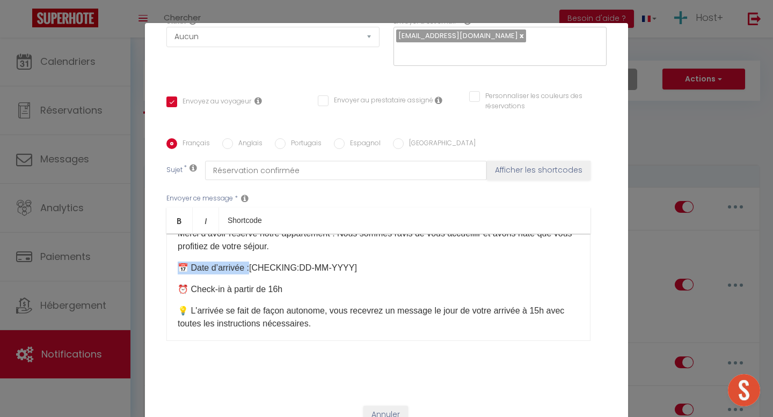
click at [362, 262] on p "📅 Date d’arrivée : [CHECKING:DD-MM-YYYY]​​" at bounding box center [378, 268] width 401 height 13
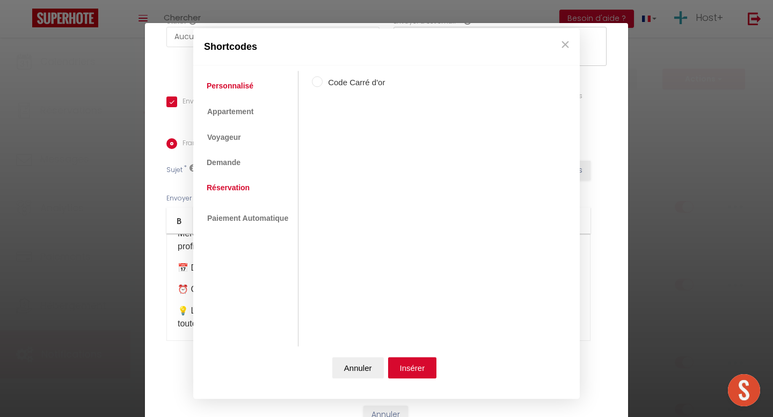
click at [230, 184] on link "Réservation" at bounding box center [228, 187] width 54 height 19
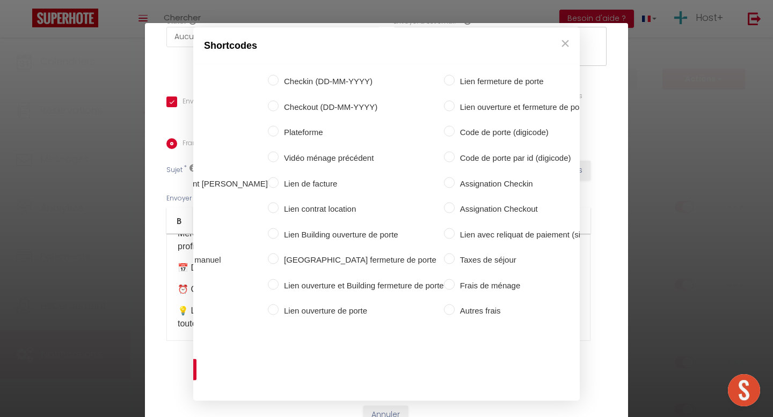
scroll to position [0, 0]
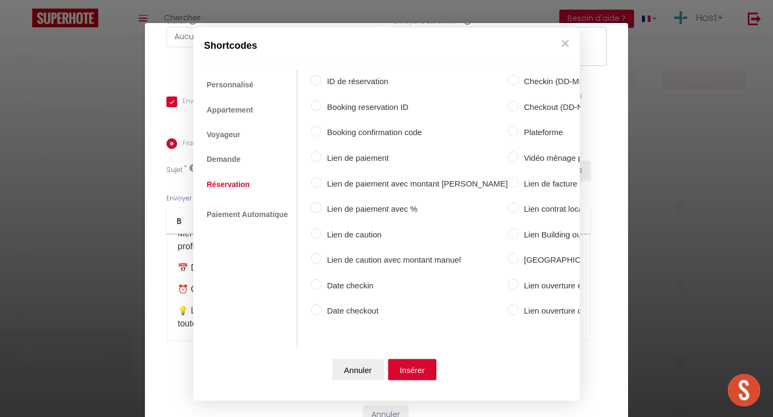
click at [508, 77] on input "Checkin (DD-MM-YYYY)" at bounding box center [513, 80] width 11 height 11
radio input "true"
click at [416, 366] on button "Insérer" at bounding box center [412, 369] width 49 height 21
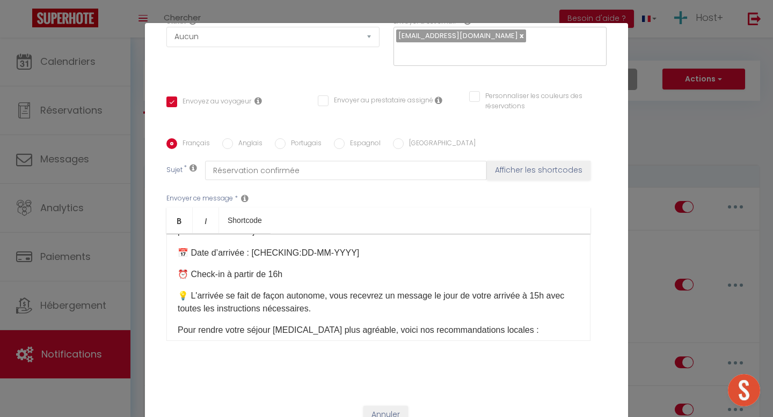
scroll to position [56, 0]
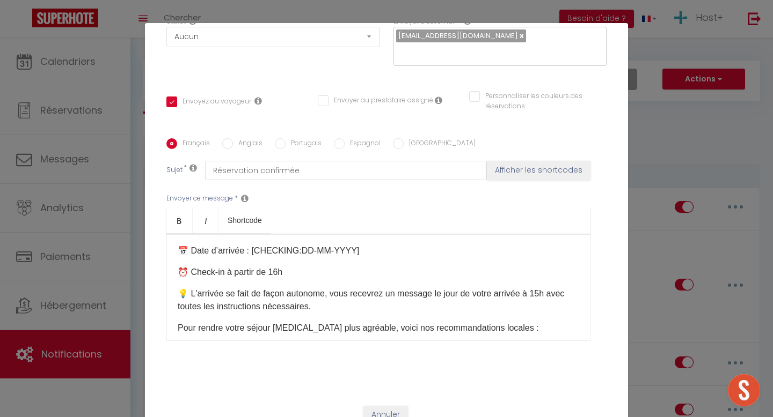
click at [302, 264] on div "Bonjour [GUEST:FIRST_NAME]​, Merci d’avoir réservé notre appartement ! Nous som…" at bounding box center [378, 287] width 424 height 107
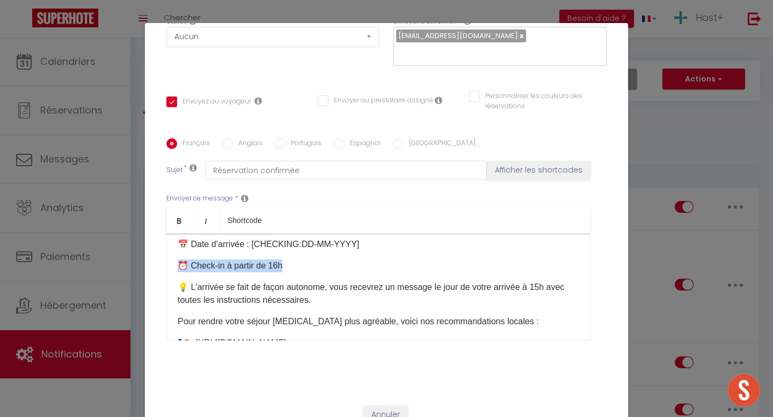
drag, startPoint x: 179, startPoint y: 251, endPoint x: 282, endPoint y: 249, distance: 103.0
click at [282, 260] on p "⏰ Check-in à partir de 16h" at bounding box center [378, 266] width 401 height 13
click at [300, 260] on p "⏰ Check-in à partir de 16h" at bounding box center [378, 266] width 401 height 13
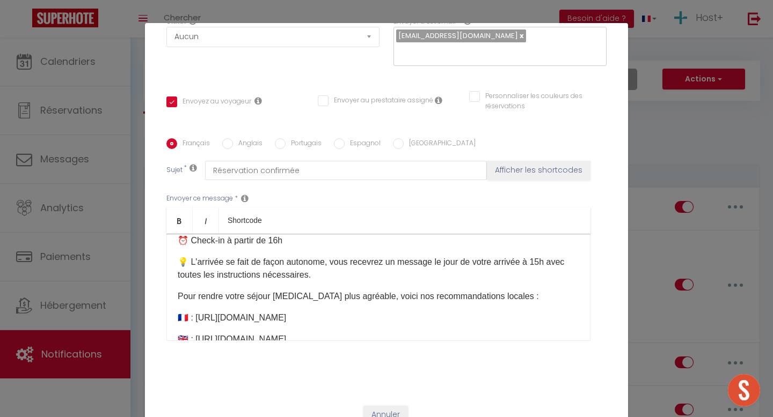
scroll to position [90, 0]
drag, startPoint x: 181, startPoint y: 245, endPoint x: 318, endPoint y: 247, distance: 136.8
click at [318, 254] on p "💡 L'arrivée se fait de façon autonome, vous recevrez un message le jour de votr…" at bounding box center [378, 267] width 401 height 26
click at [342, 254] on p "💡 L'arrivée se fait de façon autonome, vous recevrez un message le jour de votr…" at bounding box center [378, 267] width 401 height 26
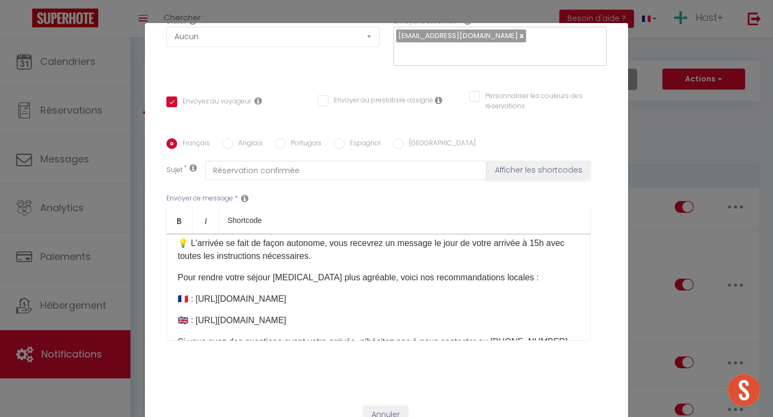
scroll to position [91, 0]
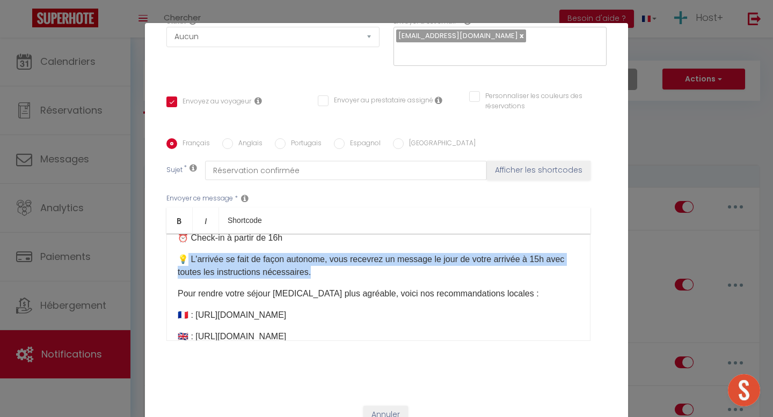
drag, startPoint x: 314, startPoint y: 258, endPoint x: 186, endPoint y: 241, distance: 128.7
click at [186, 253] on p "💡 L'arrivée se fait de façon autonome, vous recevrez un message le jour de votr…" at bounding box center [378, 266] width 401 height 26
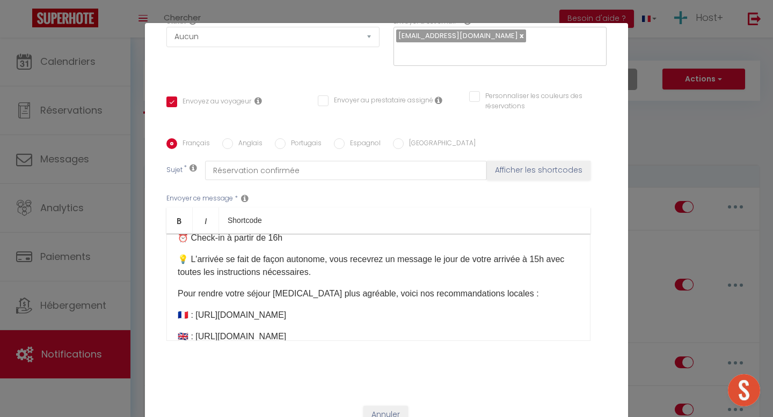
click at [273, 253] on p "💡 L'arrivée se fait de façon autonome, vous recevrez un message le jour de votr…" at bounding box center [378, 266] width 401 height 26
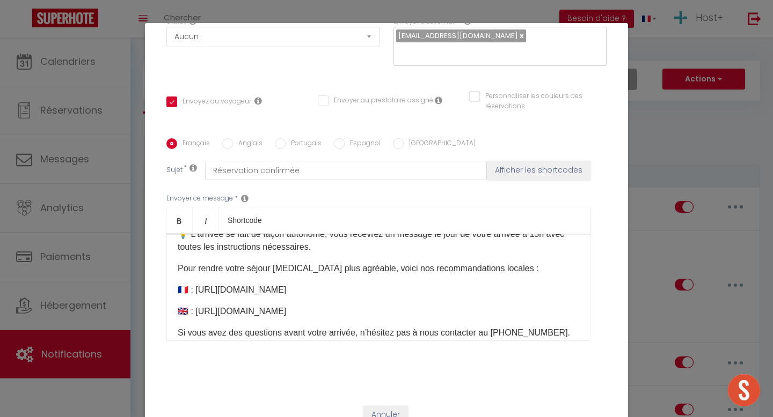
scroll to position [122, 0]
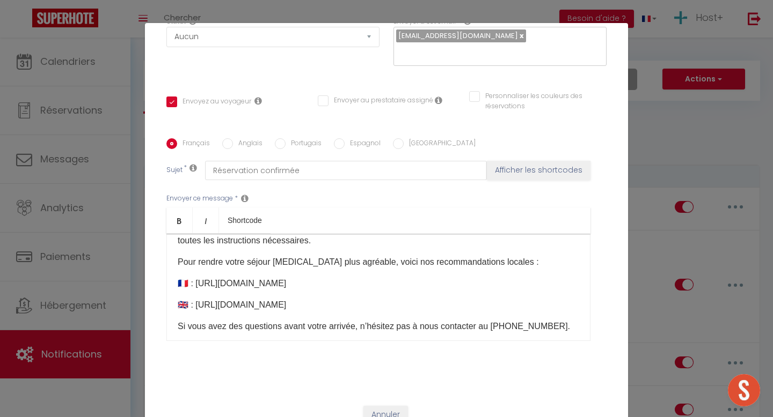
drag, startPoint x: 177, startPoint y: 247, endPoint x: 501, endPoint y: 294, distance: 327.4
click at [501, 294] on div "Bonjour [GUEST:FIRST_NAME]​, Merci d’avoir réservé notre appartement ! Nous som…" at bounding box center [378, 287] width 424 height 107
click at [512, 256] on p "Pour rendre votre séjour encore plus agréable, voici nos recommandations locale…" at bounding box center [378, 262] width 401 height 13
drag, startPoint x: 515, startPoint y: 269, endPoint x: 196, endPoint y: 269, distance: 318.2
click at [196, 277] on p "🇫🇷 : https://drive.google.com/file/d/1liMMTXms59B55RfU_eGvS-inq-ngvDjm/view​​" at bounding box center [378, 283] width 401 height 13
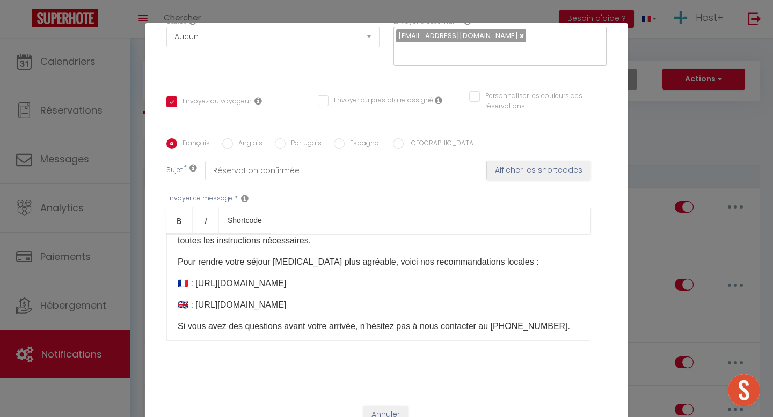
click at [227, 277] on p "🇫🇷 : https://drive.google.com/file/d/1liMMTXms59B55RfU_eGvS-inq-ngvDjm/view​​" at bounding box center [378, 283] width 401 height 13
drag, startPoint x: 502, startPoint y: 268, endPoint x: 225, endPoint y: 274, distance: 277.5
click at [225, 277] on p "🇫🇷 : https://drive.google.com/file/d/1liMMTXms59B55RfU_eGvS-inq-ngvDjm/view​​" at bounding box center [378, 283] width 401 height 13
click at [271, 277] on p "🇫🇷 : https://drive.google.com/file/d/1liMMTXms59B55RfU_eGvS-inq-ngvDjm/view​​" at bounding box center [378, 283] width 401 height 13
click at [349, 277] on p "🇫🇷 : https://drive.google.com/file/d/1liMMTXms59B55RfU_eGvS-inq-ngvDjm/view​​" at bounding box center [378, 283] width 401 height 13
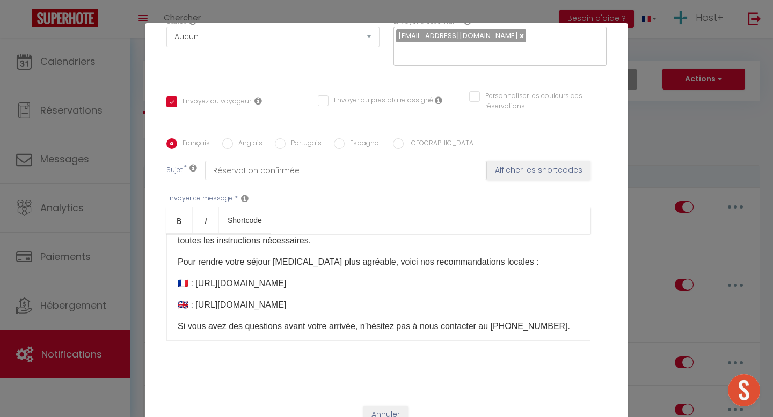
click at [349, 277] on p "🇫🇷 : https://drive.google.com/file/d/1liMMTXms59B55RfU_eGvS-inq-ngvDjm/view​​" at bounding box center [378, 283] width 401 height 13
click at [404, 277] on p "🇫🇷 : https://drive.google.com/file/d/1liMMTXms59B55RfU_eGvS-inq-ngvDjm/view​​" at bounding box center [378, 283] width 401 height 13
drag, startPoint x: 515, startPoint y: 268, endPoint x: 193, endPoint y: 270, distance: 322.5
click at [193, 277] on p "🇫🇷 : https://drive.google.com/file/d/1liMMTXms59B55RfU_eGvS-inq-ngvDjm/view​​" at bounding box center [378, 283] width 401 height 13
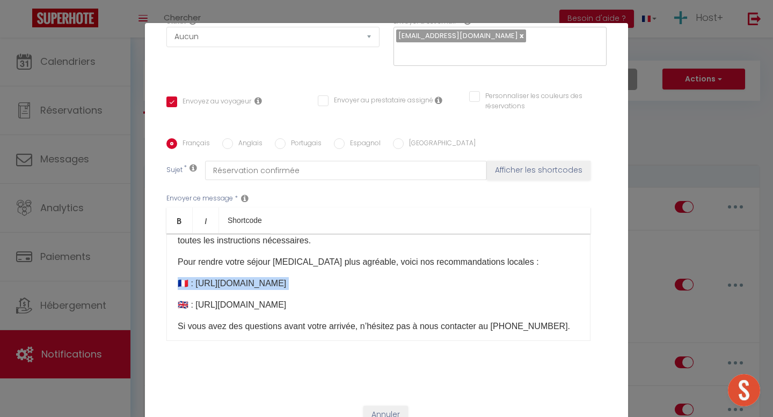
click at [223, 277] on p "🇫🇷 : https://drive.google.com/file/d/1liMMTXms59B55RfU_eGvS-inq-ngvDjm/view​​" at bounding box center [378, 283] width 401 height 13
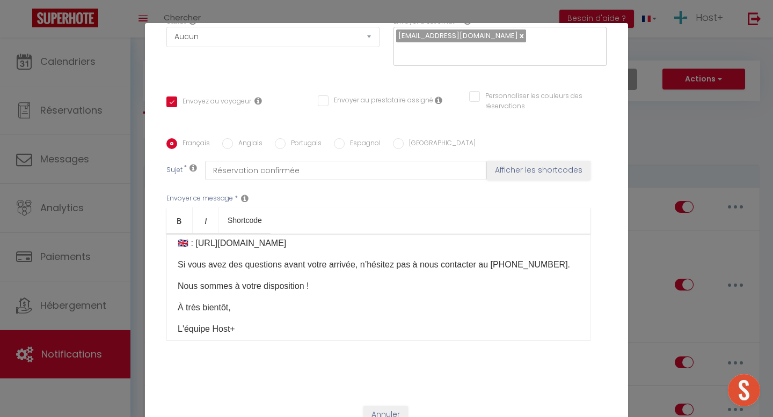
scroll to position [188, 0]
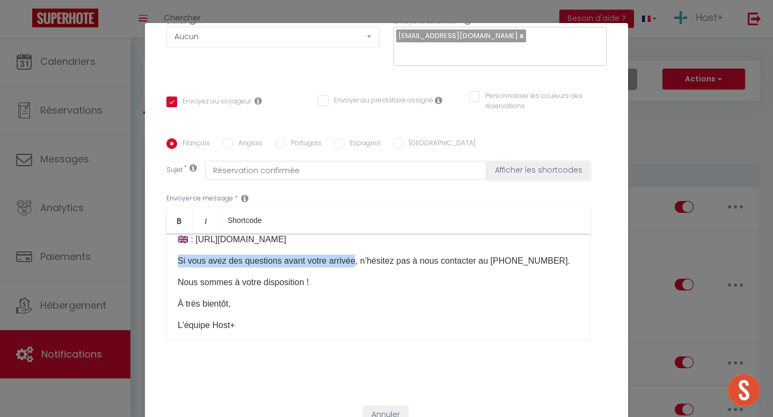
drag, startPoint x: 175, startPoint y: 245, endPoint x: 355, endPoint y: 246, distance: 179.8
click at [355, 246] on div "Bonjour [GUEST:FIRST_NAME]​, Merci d’avoir réservé notre appartement ! Nous som…" at bounding box center [378, 287] width 424 height 107
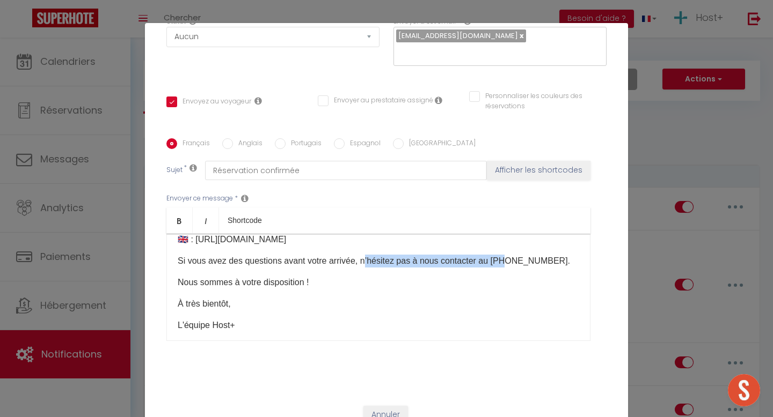
drag, startPoint x: 366, startPoint y: 247, endPoint x: 505, endPoint y: 247, distance: 138.4
click at [505, 255] on p "Si vous avez des questions avant votre arrivée, n’hésitez pas à nous contacter …" at bounding box center [378, 261] width 401 height 13
click at [539, 255] on p "Si vous avez des questions avant votre arrivée, n’hésitez pas à nous contacter …" at bounding box center [378, 261] width 401 height 13
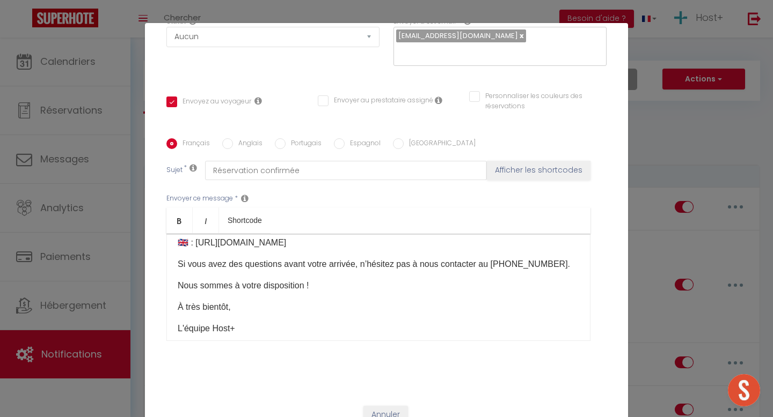
scroll to position [186, 0]
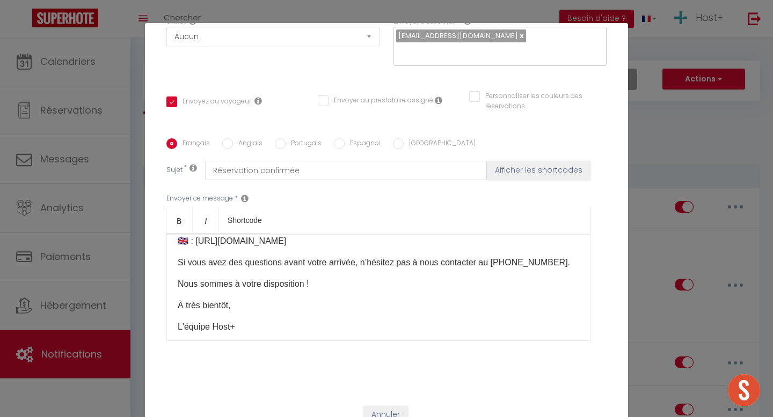
drag, startPoint x: 493, startPoint y: 245, endPoint x: 558, endPoint y: 247, distance: 64.4
click at [558, 256] on p "Si vous avez des questions avant votre arrivée, n’hésitez pas à nous contacter …" at bounding box center [378, 262] width 401 height 13
click at [511, 262] on div "Bonjour [GUEST:FIRST_NAME]​, Merci d’avoir réservé notre appartement ! Nous som…" at bounding box center [378, 287] width 424 height 107
drag, startPoint x: 491, startPoint y: 247, endPoint x: 561, endPoint y: 251, distance: 69.9
click at [561, 256] on p "Si vous avez des questions avant votre arrivée, n’hésitez pas à nous contacter …" at bounding box center [378, 262] width 401 height 13
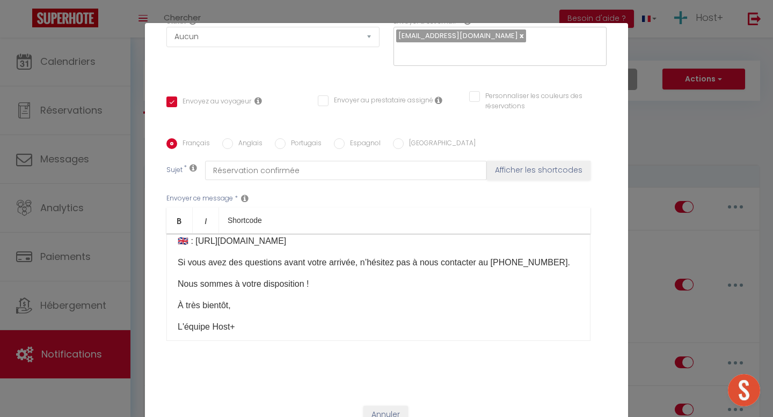
drag, startPoint x: 569, startPoint y: 251, endPoint x: 492, endPoint y: 251, distance: 77.3
click at [492, 256] on p "Si vous avez des questions avant votre arrivée, n’hésitez pas à nous contacter …" at bounding box center [378, 262] width 401 height 13
click at [494, 256] on p "Si vous avez des questions avant votre arrivée, n’hésitez pas à nous contacter …" at bounding box center [378, 262] width 401 height 13
drag, startPoint x: 563, startPoint y: 248, endPoint x: 493, endPoint y: 248, distance: 70.3
click at [493, 256] on p "Si vous avez des questions avant votre arrivée, n’hésitez pas à nous contacter …" at bounding box center [378, 262] width 401 height 13
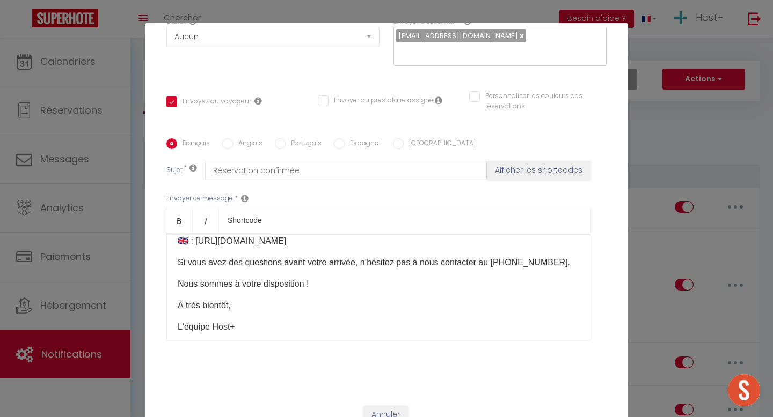
click at [519, 256] on p "Si vous avez des questions avant votre arrivée, n’hésitez pas à nous contacter …" at bounding box center [378, 262] width 401 height 13
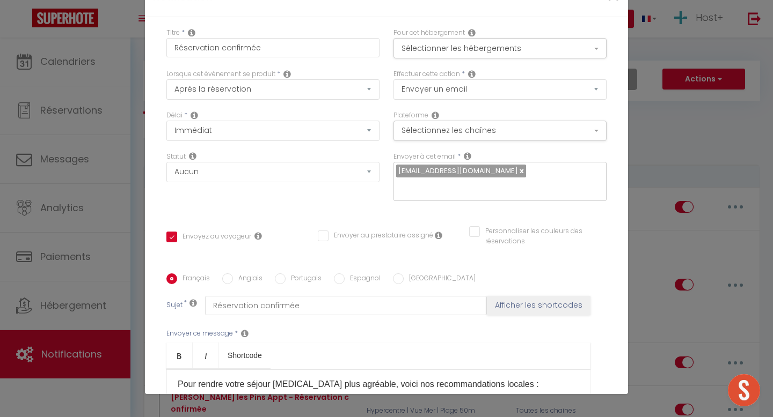
scroll to position [0, 0]
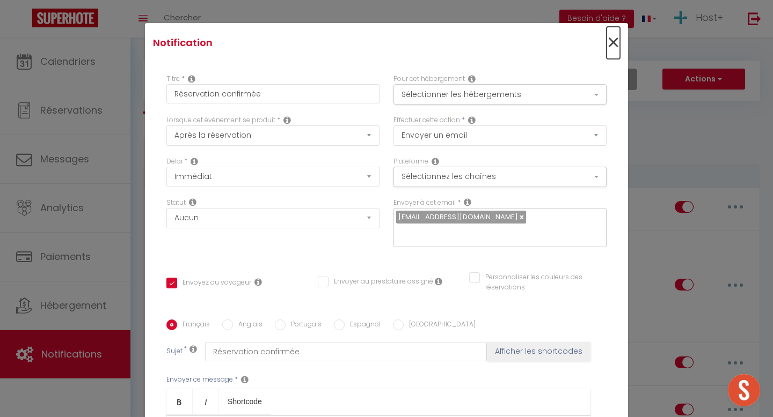
click at [613, 43] on span "×" at bounding box center [612, 43] width 13 height 32
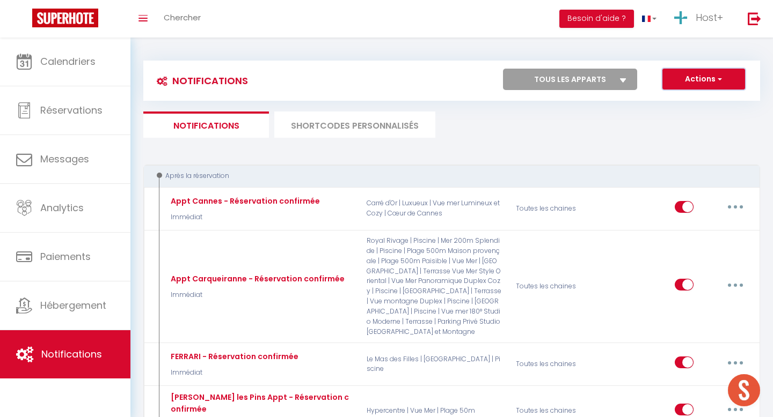
click at [684, 86] on button "Actions" at bounding box center [703, 79] width 83 height 21
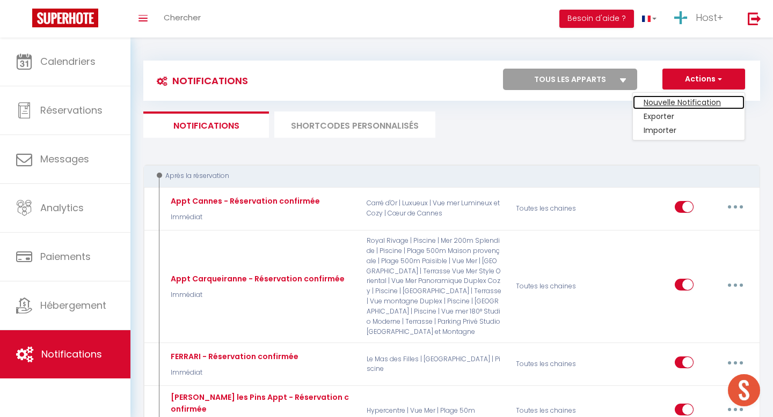
click at [659, 104] on link "Nouvelle Notification" at bounding box center [689, 103] width 112 height 14
checkbox input "false"
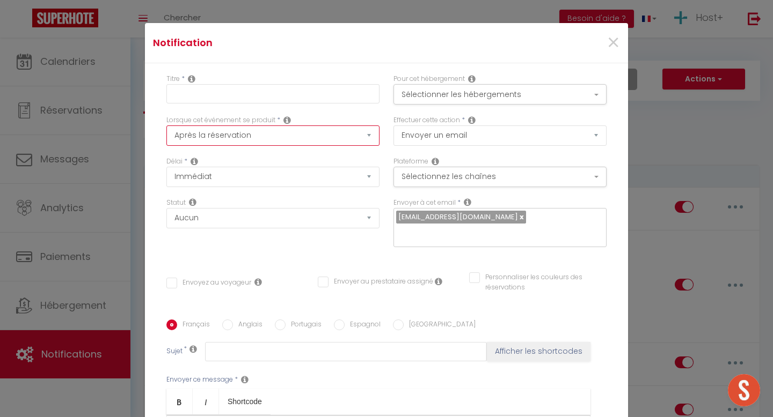
click at [230, 135] on select "Après la réservation Avant Checkin (à partir de 12h00) Après Checkin (à partir …" at bounding box center [272, 136] width 213 height 20
select select "2"
click at [166, 126] on select "Après la réservation Avant Checkin (à partir de 12h00) Après Checkin (à partir …" at bounding box center [272, 136] width 213 height 20
checkbox input "false"
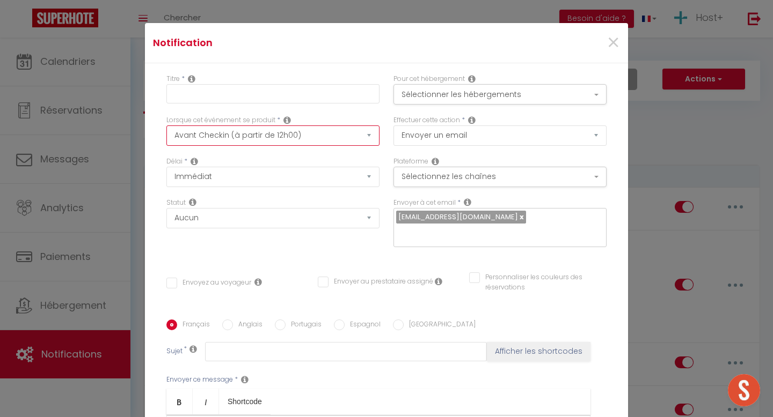
click at [263, 140] on select "Après la réservation Avant Checkin (à partir de 12h00) Après Checkin (à partir …" at bounding box center [272, 136] width 213 height 20
click at [166, 126] on select "Après la réservation Avant Checkin (à partir de 12h00) Après Checkin (à partir …" at bounding box center [272, 136] width 213 height 20
click at [361, 137] on select "Après la réservation Avant Checkin (à partir de 12h00) Après Checkin (à partir …" at bounding box center [272, 136] width 213 height 20
select select "3"
click at [166, 126] on select "Après la réservation Avant Checkin (à partir de 12h00) Après Checkin (à partir …" at bounding box center [272, 136] width 213 height 20
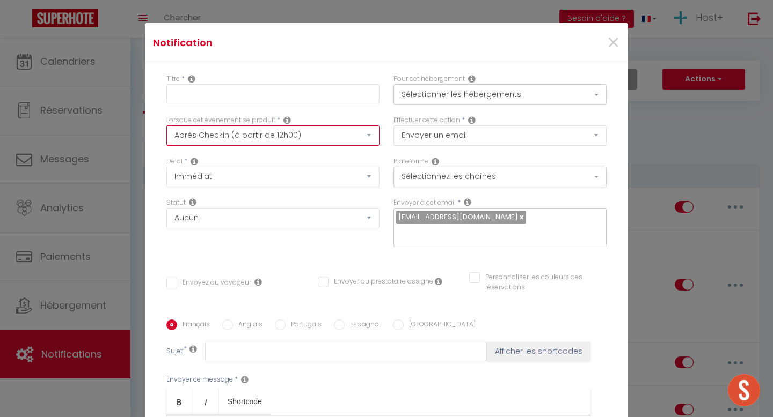
checkbox input "false"
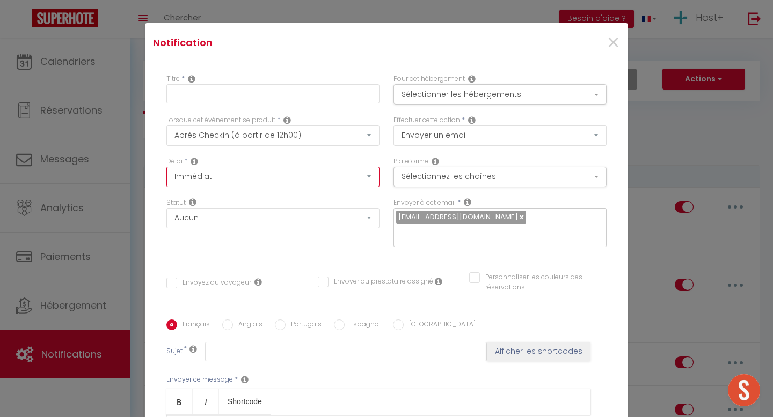
click at [263, 175] on select "Immédiat + 10 Minutes + 1 Heure + 2 Heures + 3 Heures + 4 Heures + 5 Heures + 6…" at bounding box center [272, 177] width 213 height 20
select select "3 Heures"
click at [166, 167] on select "Immédiat + 10 Minutes + 1 Heure + 2 Heures + 3 Heures + 4 Heures + 5 Heures + 6…" at bounding box center [272, 177] width 213 height 20
checkbox input "false"
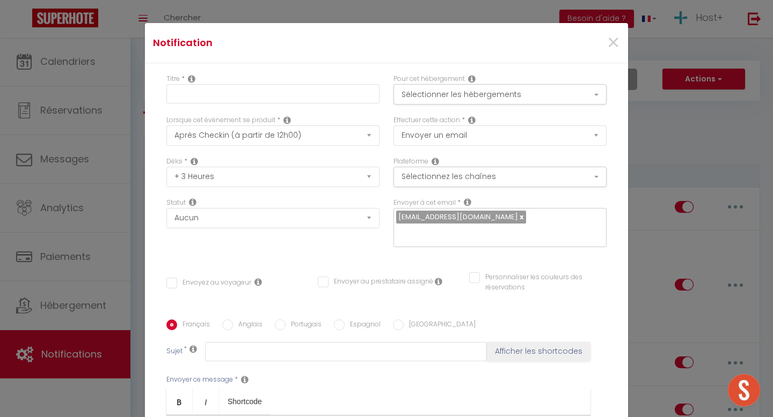
click at [265, 159] on div "Délai * Immédiat + 10 Minutes + 1 Heure + 2 Heures + 3 Heures + 4 Heures + 5 He…" at bounding box center [272, 172] width 213 height 31
click at [355, 177] on select "Immédiat + 10 Minutes + 1 Heure + 2 Heures + 3 Heures + 4 Heures + 5 Heures + 6…" at bounding box center [272, 177] width 213 height 20
select select "4 Heures"
click at [166, 167] on select "Immédiat + 10 Minutes + 1 Heure + 2 Heures + 3 Heures + 4 Heures + 5 Heures + 6…" at bounding box center [272, 177] width 213 height 20
checkbox input "false"
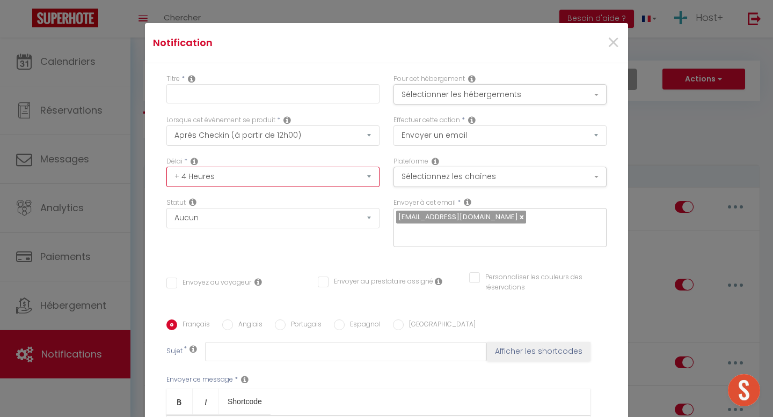
checkbox input "false"
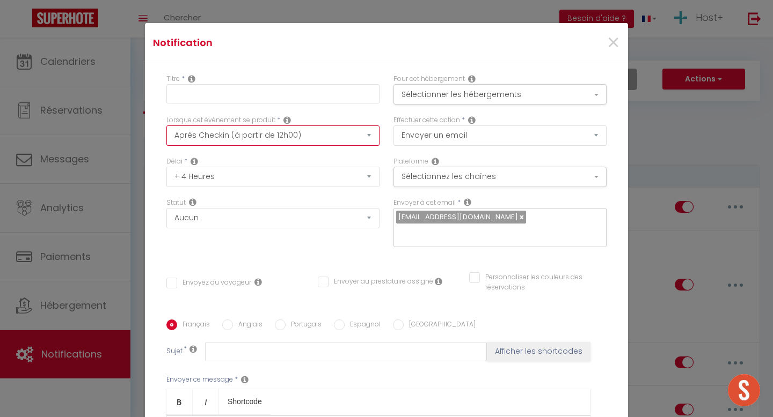
click at [332, 133] on select "Après la réservation Avant Checkin (à partir de 12h00) Après Checkin (à partir …" at bounding box center [272, 136] width 213 height 20
click at [166, 126] on select "Après la réservation Avant Checkin (à partir de 12h00) Après Checkin (à partir …" at bounding box center [272, 136] width 213 height 20
click at [364, 136] on select "Après la réservation Avant Checkin (à partir de 12h00) Après Checkin (à partir …" at bounding box center [272, 136] width 213 height 20
select select "5"
click at [166, 126] on select "Après la réservation Avant Checkin (à partir de 12h00) Après Checkin (à partir …" at bounding box center [272, 136] width 213 height 20
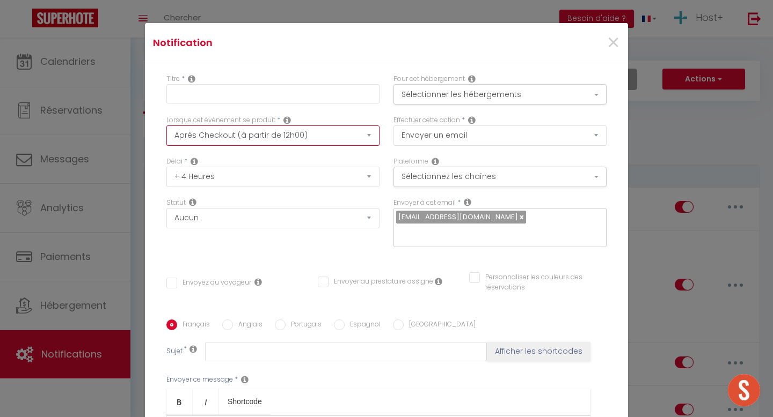
checkbox input "false"
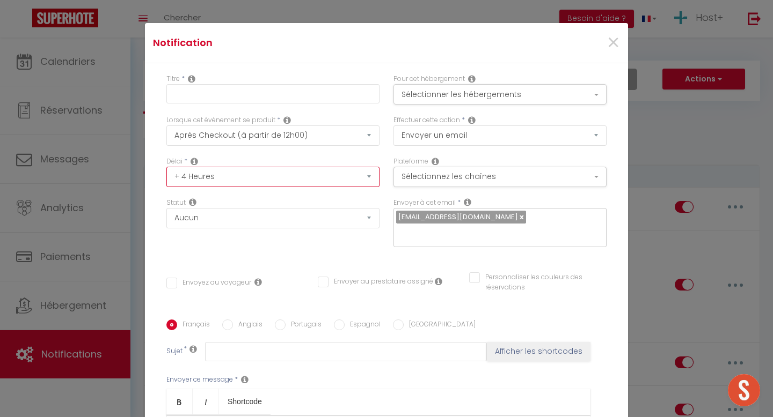
click at [210, 178] on select "Immédiat + 10 Minutes + 1 Heure + 2 Heures + 3 Heures + 4 Heures + 5 Heures + 6…" at bounding box center [272, 177] width 213 height 20
select select "2 Heures"
click at [166, 167] on select "Immédiat + 10 Minutes + 1 Heure + 2 Heures + 3 Heures + 4 Heures + 5 Heures + 6…" at bounding box center [272, 177] width 213 height 20
checkbox input "false"
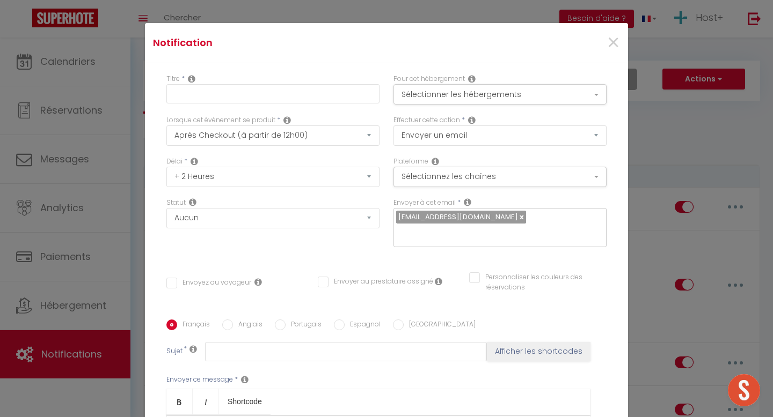
click at [281, 163] on div "Délai * Immédiat + 10 Minutes + 1 Heure + 2 Heures + 3 Heures + 4 Heures + 5 He…" at bounding box center [272, 172] width 213 height 31
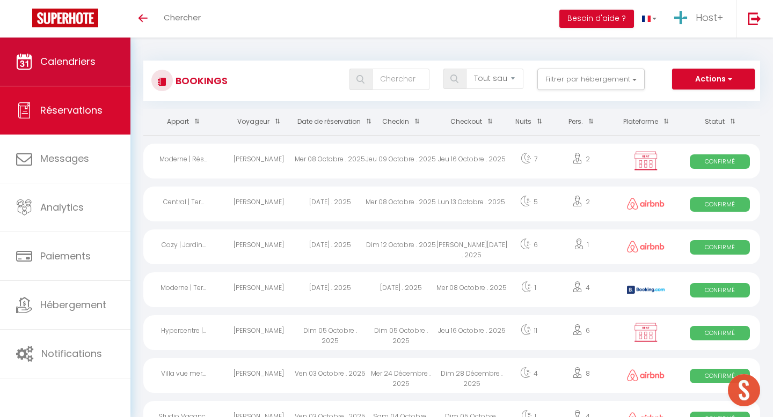
click at [73, 50] on link "Calendriers" at bounding box center [65, 62] width 130 height 48
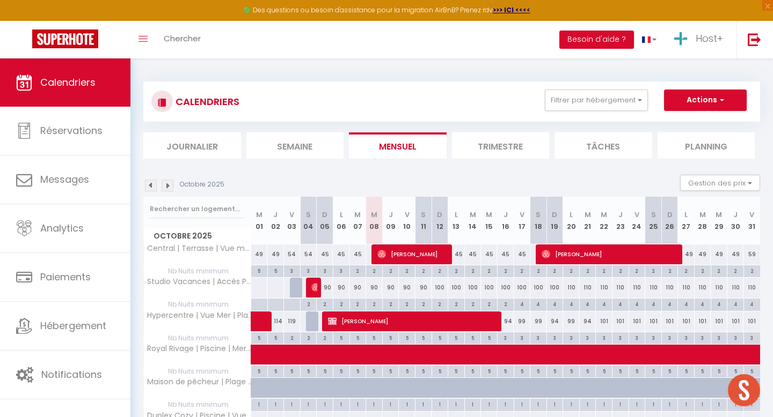
click at [137, 9] on div "🟢 Des questions ou besoin d'assistance pour la migration AirBnB? Prenez rdv >>>…" at bounding box center [386, 10] width 773 height 21
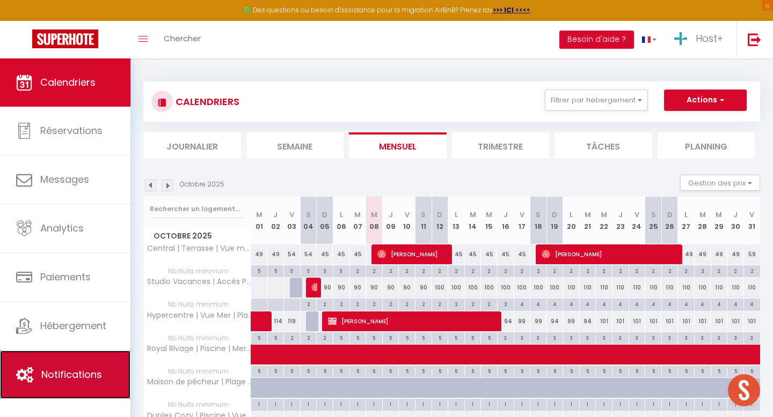
click at [95, 361] on link "Notifications" at bounding box center [65, 375] width 130 height 48
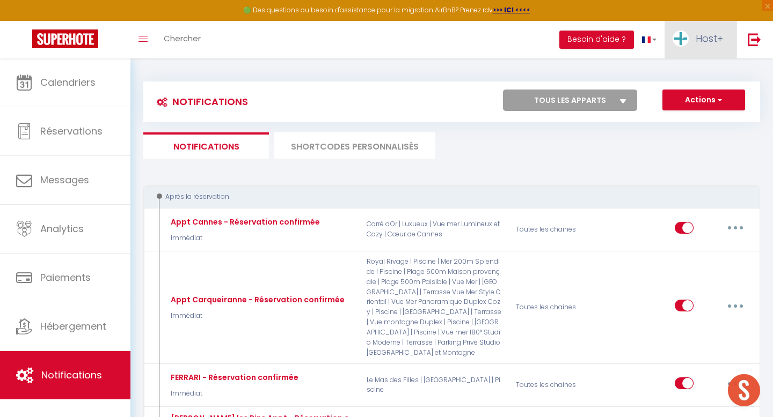
click at [708, 36] on span "Host+" at bounding box center [708, 38] width 27 height 13
click at [684, 90] on link "Équipe" at bounding box center [693, 94] width 79 height 18
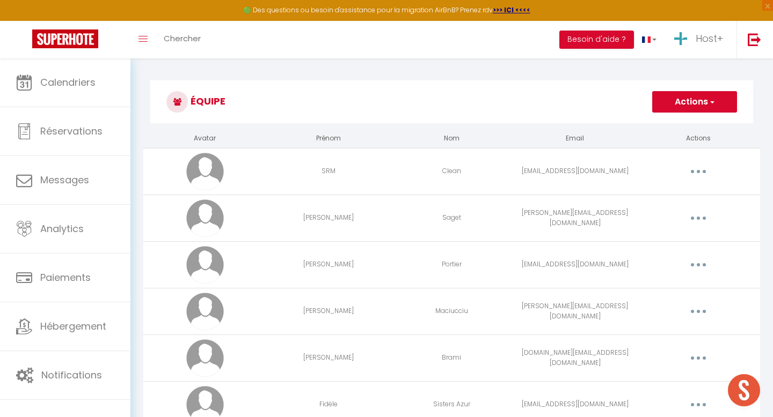
click at [681, 97] on button "Actions" at bounding box center [694, 101] width 85 height 21
click at [577, 98] on h3 "Équipe" at bounding box center [451, 101] width 603 height 43
click at [687, 111] on button "Actions" at bounding box center [694, 101] width 85 height 21
click at [665, 134] on ul "Ajouter un nouvel utilisateur" at bounding box center [673, 125] width 128 height 20
click at [676, 125] on div "Équipe Actions Ajouter un nouvel utilisateur" at bounding box center [451, 104] width 603 height 49
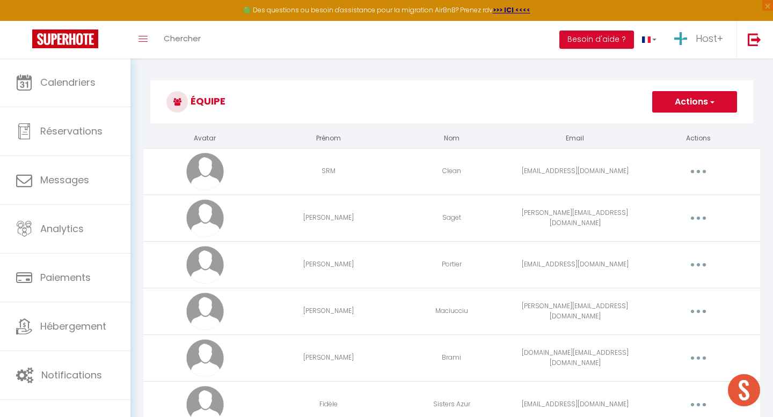
drag, startPoint x: 684, startPoint y: 99, endPoint x: 676, endPoint y: 109, distance: 12.7
click at [684, 99] on button "Actions" at bounding box center [694, 101] width 85 height 21
click at [658, 130] on link "Ajouter un nouvel utilisateur" at bounding box center [673, 126] width 127 height 14
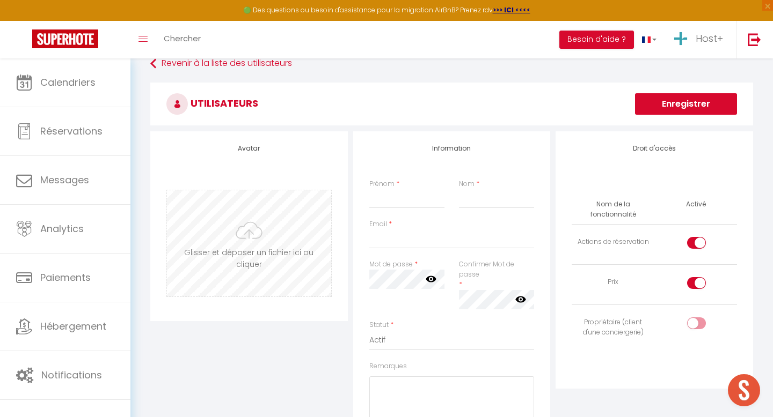
scroll to position [21, 0]
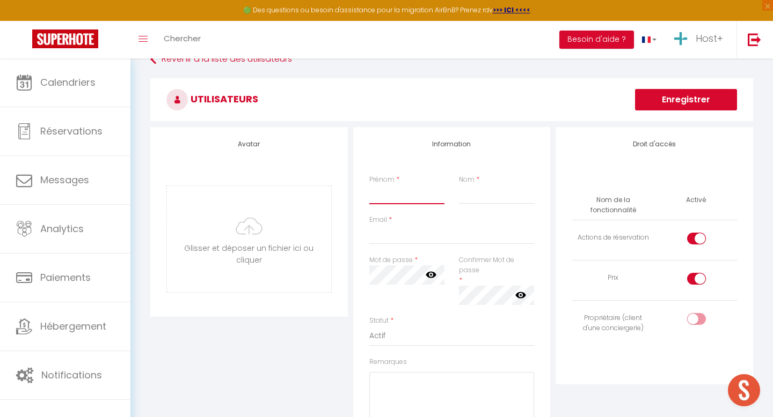
click at [394, 199] on input "Prénom" at bounding box center [407, 194] width 76 height 19
click at [479, 197] on input "Nom" at bounding box center [497, 194] width 76 height 19
click at [434, 231] on input "Email" at bounding box center [451, 234] width 165 height 19
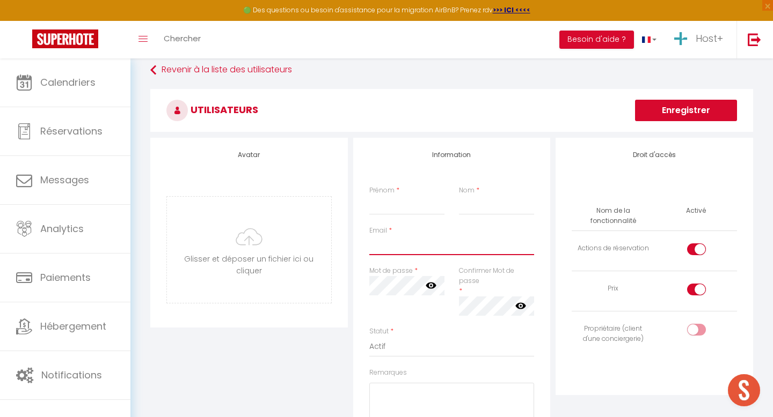
scroll to position [0, 0]
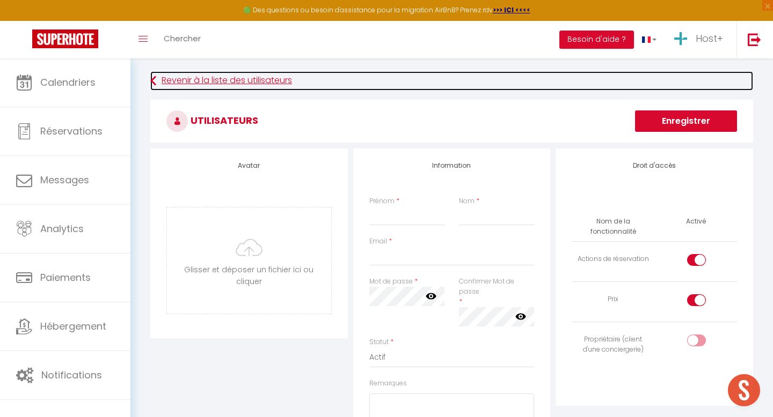
click at [150, 83] on icon at bounding box center [153, 80] width 6 height 19
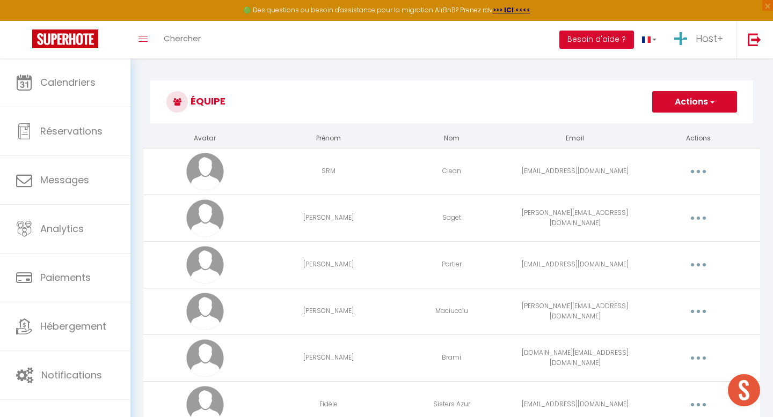
click at [703, 170] on button "button" at bounding box center [698, 171] width 30 height 17
click at [662, 195] on link "Editer" at bounding box center [669, 196] width 79 height 18
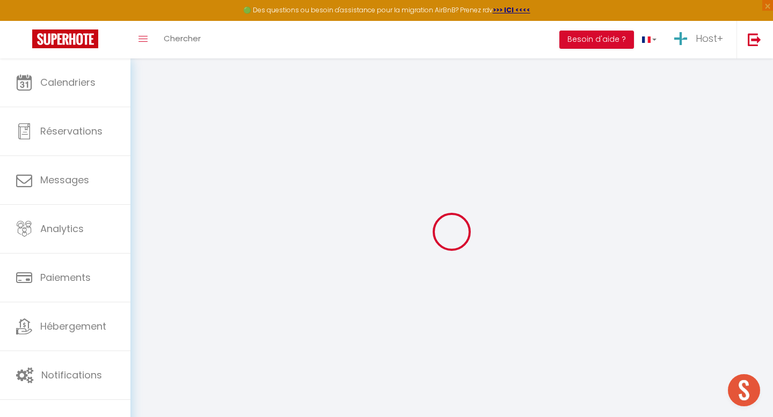
type input "SRM"
type input "Clean"
type input "[EMAIL_ADDRESS][DOMAIN_NAME]"
type textarea "https://app.superhote.com/#/connect/xXIFPAcTCb"
checkbox input "false"
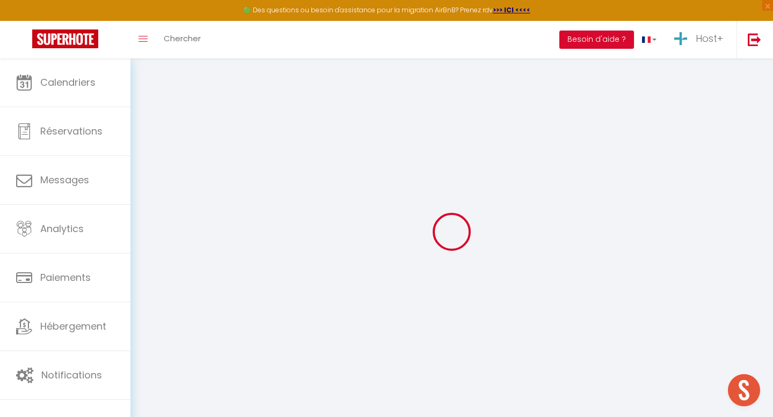
checkbox input "false"
checkbox input "true"
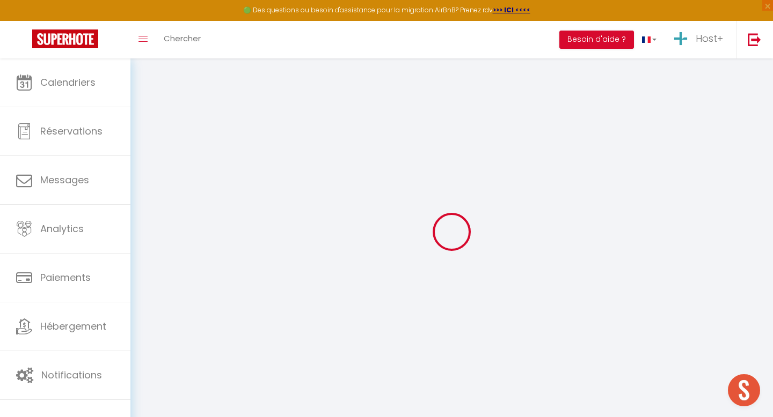
checkbox input "true"
checkbox input "false"
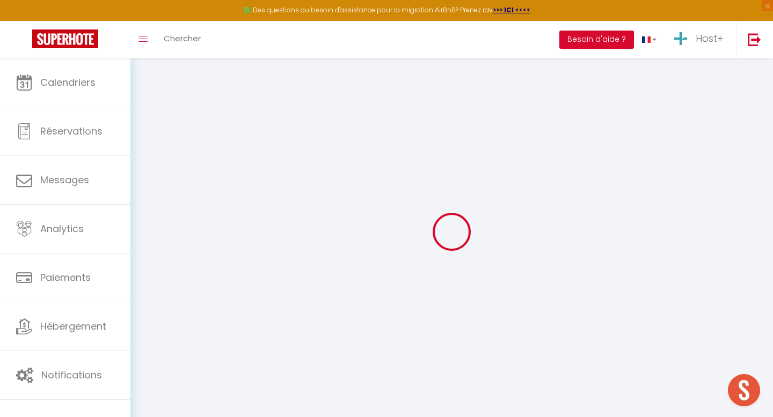
checkbox input "false"
select select
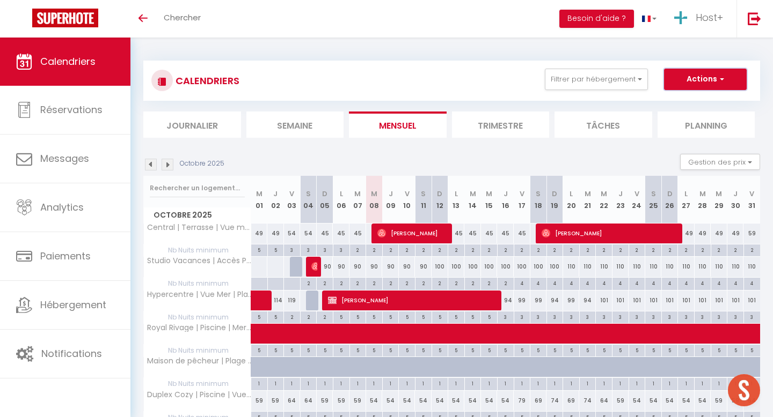
click at [713, 74] on button "Actions" at bounding box center [705, 79] width 83 height 21
click at [703, 13] on span "Host+" at bounding box center [708, 17] width 27 height 13
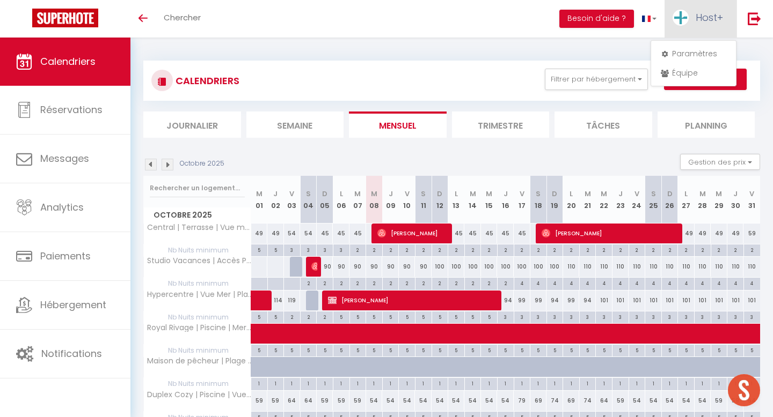
click at [701, 17] on span "Host+" at bounding box center [708, 17] width 27 height 13
click at [695, 17] on span "Host+" at bounding box center [708, 17] width 27 height 13
click at [697, 19] on span "Host+" at bounding box center [708, 17] width 27 height 13
click at [684, 74] on link "Équipe" at bounding box center [693, 73] width 79 height 18
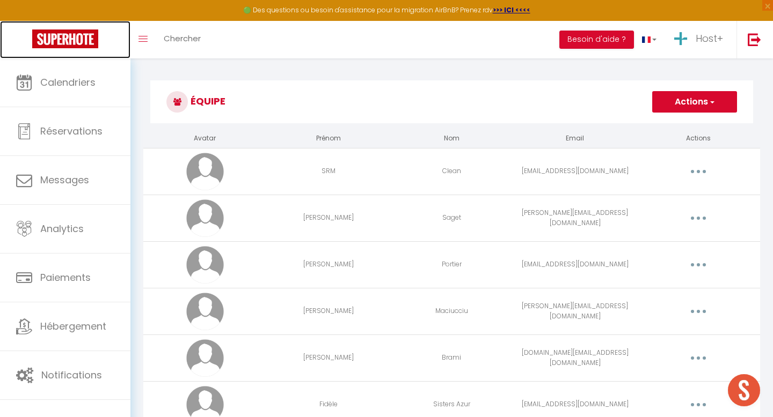
click at [78, 36] on img at bounding box center [65, 39] width 66 height 19
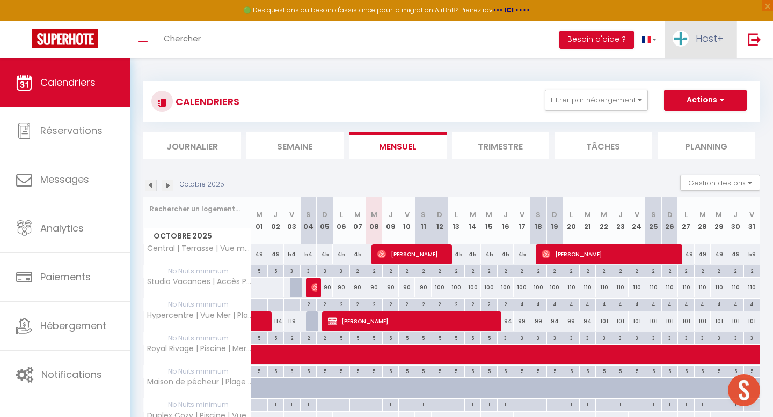
click at [700, 42] on span "Host+" at bounding box center [708, 38] width 27 height 13
click at [678, 96] on link "Équipe" at bounding box center [693, 94] width 79 height 18
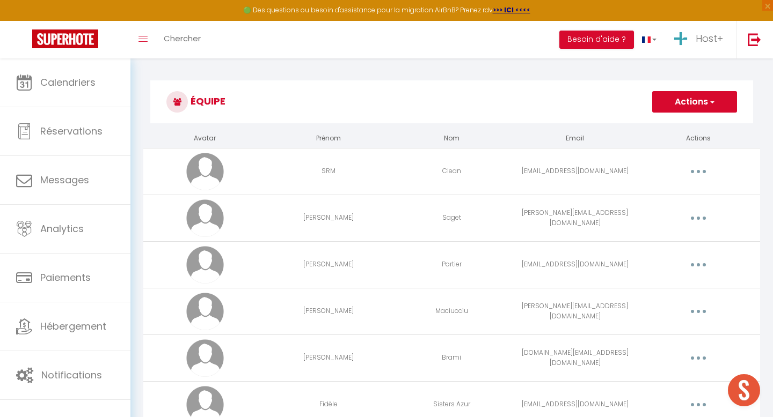
click at [686, 98] on button "Actions" at bounding box center [694, 101] width 85 height 21
click at [599, 101] on h3 "Équipe" at bounding box center [451, 101] width 603 height 43
click at [681, 101] on button "Actions" at bounding box center [694, 101] width 85 height 21
click at [659, 126] on link "Ajouter un nouvel utilisateur" at bounding box center [673, 126] width 127 height 14
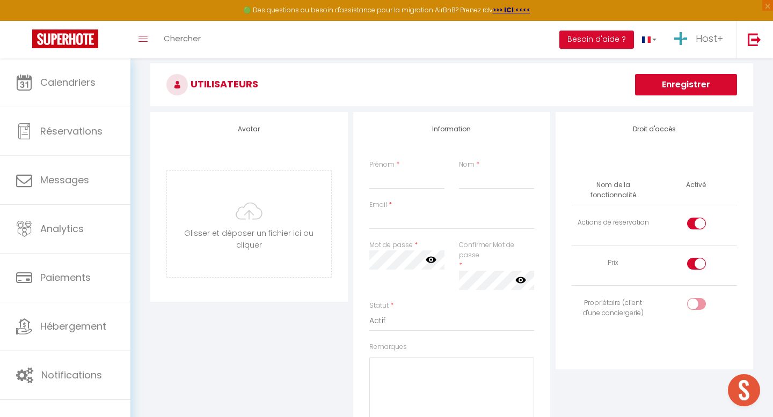
scroll to position [37, 0]
click at [408, 179] on input "Prénom" at bounding box center [407, 179] width 76 height 19
type input "[PERSON_NAME]"
click at [486, 182] on input "Nom" at bounding box center [497, 179] width 76 height 19
type input "Lanvin"
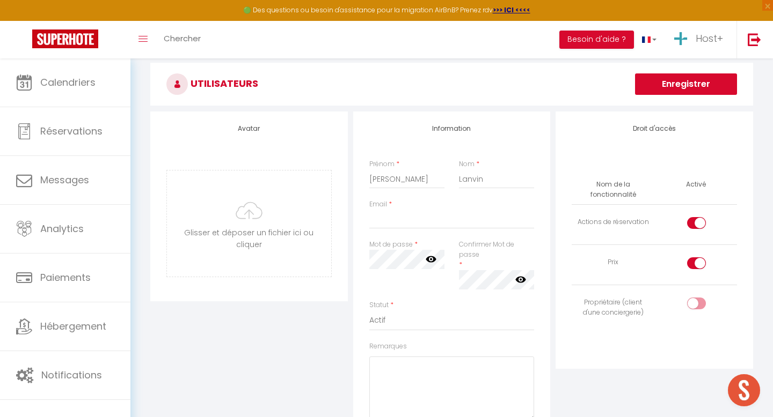
click at [429, 157] on div "Information Prénom * [PERSON_NAME] * Lanvin Email * Mot de passe * Votre mot de…" at bounding box center [451, 307] width 197 height 391
click at [390, 223] on input "Email" at bounding box center [451, 219] width 165 height 19
type input "[PERSON_NAME][EMAIL_ADDRESS][DOMAIN_NAME]"
click at [541, 178] on div "Information Prénom * [PERSON_NAME] * Lanvin Email * [PERSON_NAME][EMAIL_ADDRESS…" at bounding box center [451, 307] width 197 height 391
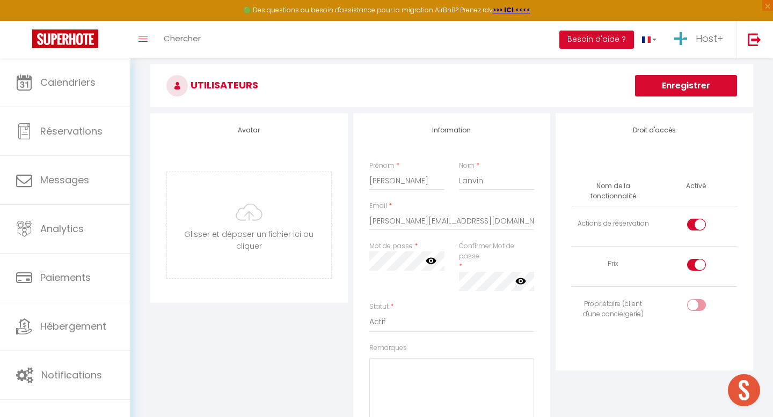
scroll to position [34, 0]
drag, startPoint x: 632, startPoint y: 131, endPoint x: 676, endPoint y: 133, distance: 43.5
click at [676, 133] on h4 "Droit d'accès" at bounding box center [653, 132] width 165 height 8
click at [680, 133] on h4 "Droit d'accès" at bounding box center [653, 132] width 165 height 8
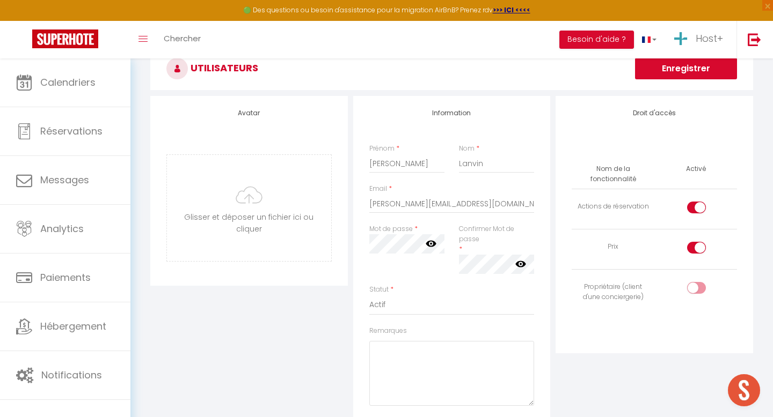
scroll to position [40, 0]
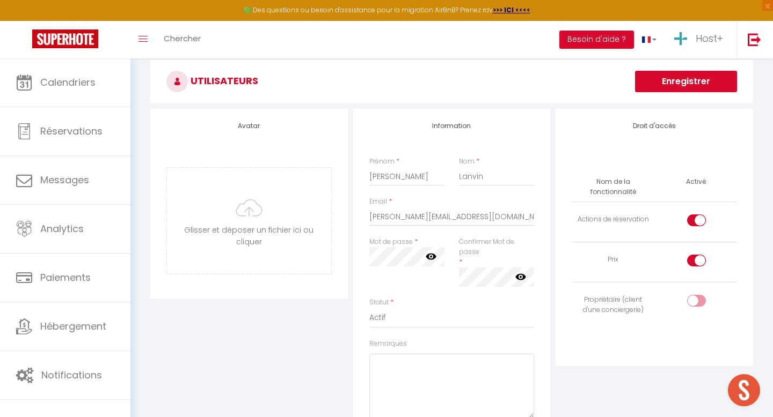
click at [696, 222] on input "checkbox" at bounding box center [705, 223] width 19 height 16
checkbox input "false"
click at [696, 261] on input "checkbox" at bounding box center [705, 263] width 19 height 16
checkbox input "false"
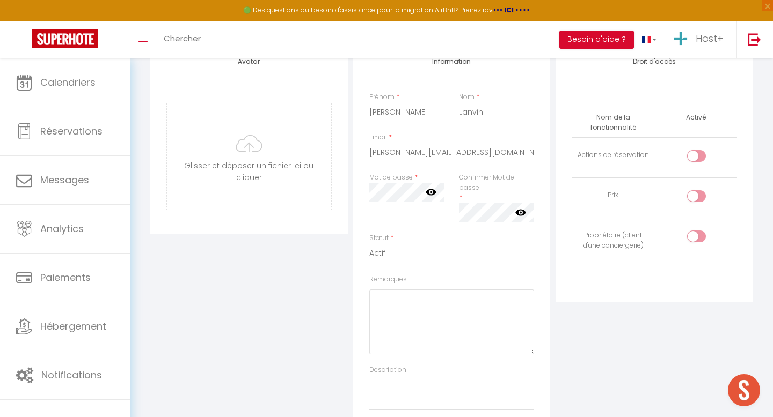
scroll to position [107, 0]
click at [369, 205] on div "Mot de passe * Votre mot de passe doit comporter au moins 8 caractères et conte…" at bounding box center [407, 200] width 90 height 61
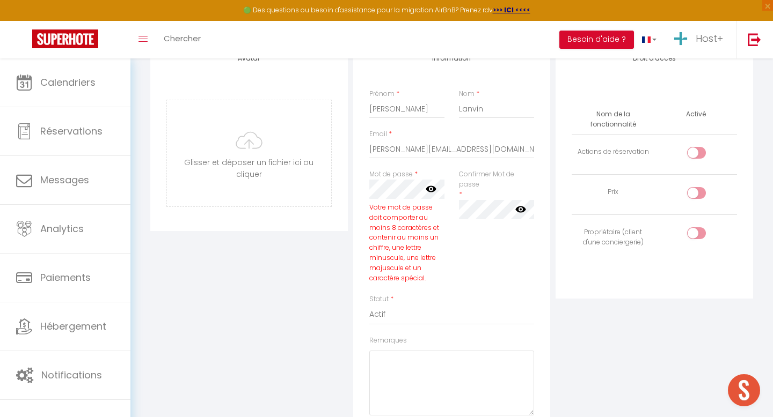
click at [428, 171] on div "Mot de passe * Votre mot de passe doit comporter au moins 8 caractères et conte…" at bounding box center [407, 227] width 76 height 114
click at [472, 187] on label "Confirmer Mot de passe" at bounding box center [497, 180] width 76 height 20
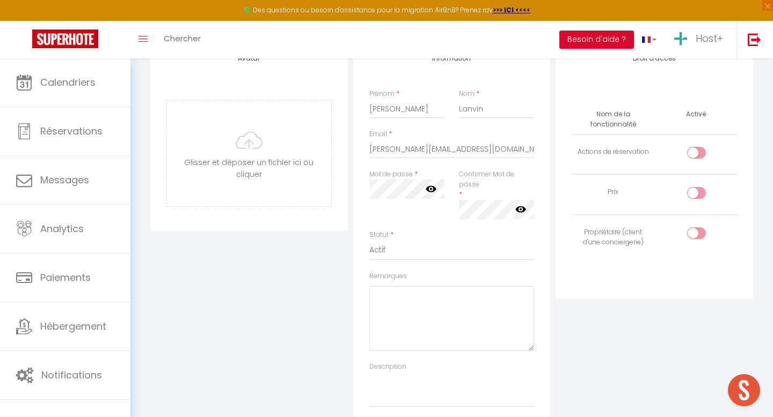
click at [469, 184] on label "Confirmer Mot de passe" at bounding box center [497, 180] width 76 height 20
click at [444, 223] on div "Mot de passe * Votre mot de passe doit comporter au moins 8 caractères et conte…" at bounding box center [407, 200] width 90 height 61
click at [419, 203] on div "Mot de passe * Votre mot de passe doit comporter au moins 8 caractères et conte…" at bounding box center [407, 200] width 90 height 61
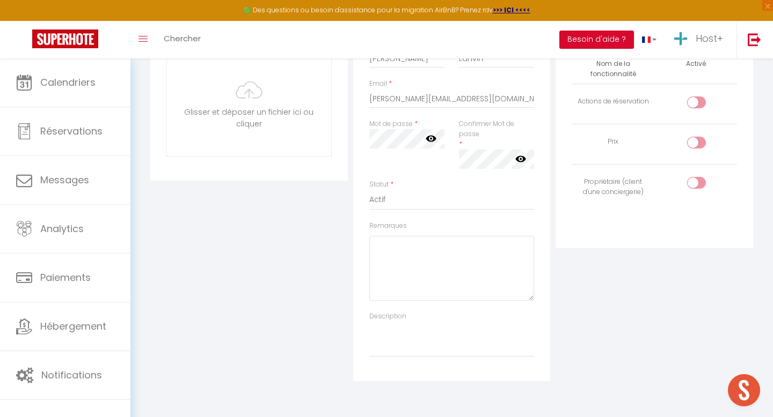
scroll to position [164, 0]
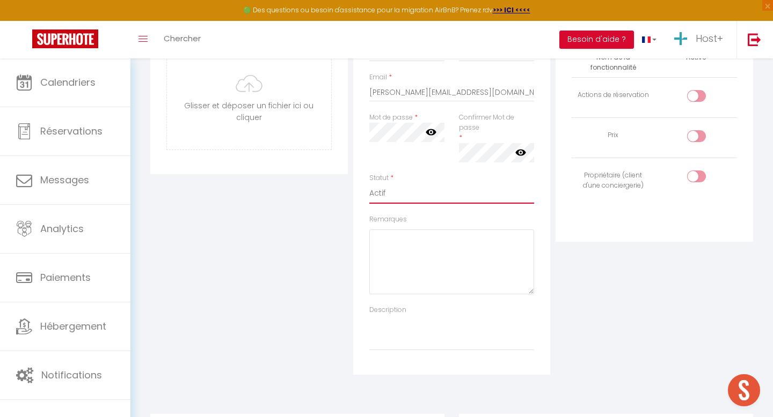
click at [383, 196] on select "Actif Inactif" at bounding box center [451, 193] width 165 height 20
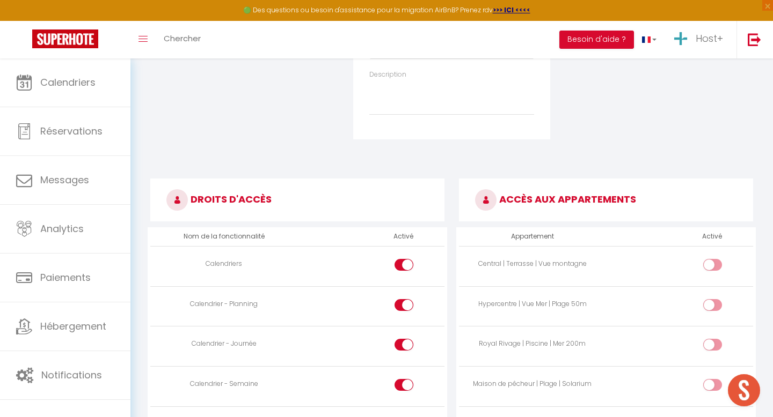
scroll to position [406, 0]
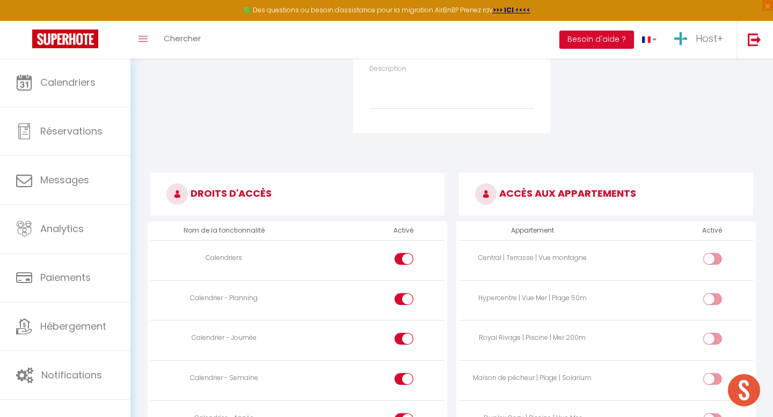
drag, startPoint x: 194, startPoint y: 193, endPoint x: 270, endPoint y: 193, distance: 75.7
click at [270, 193] on h3 "DROITS D'ACCÈS" at bounding box center [297, 194] width 294 height 43
click at [270, 194] on h3 "DROITS D'ACCÈS" at bounding box center [297, 194] width 294 height 43
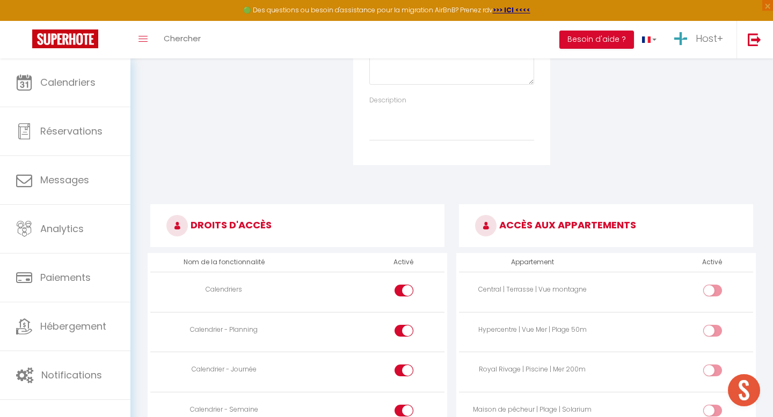
scroll to position [395, 0]
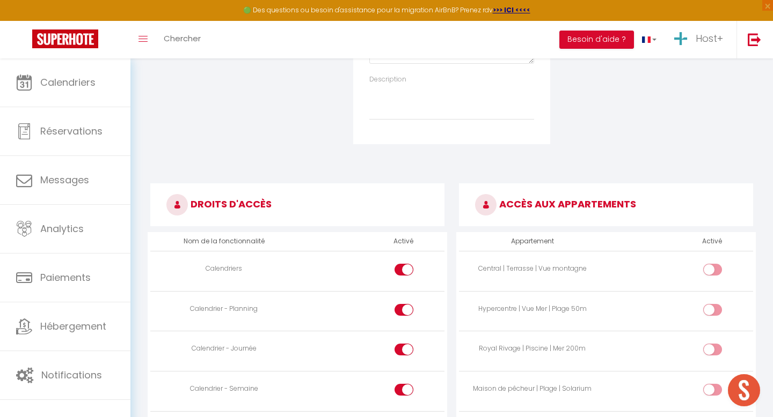
drag, startPoint x: 164, startPoint y: 200, endPoint x: 295, endPoint y: 211, distance: 130.9
click at [295, 211] on h3 "DROITS D'ACCÈS" at bounding box center [297, 205] width 294 height 43
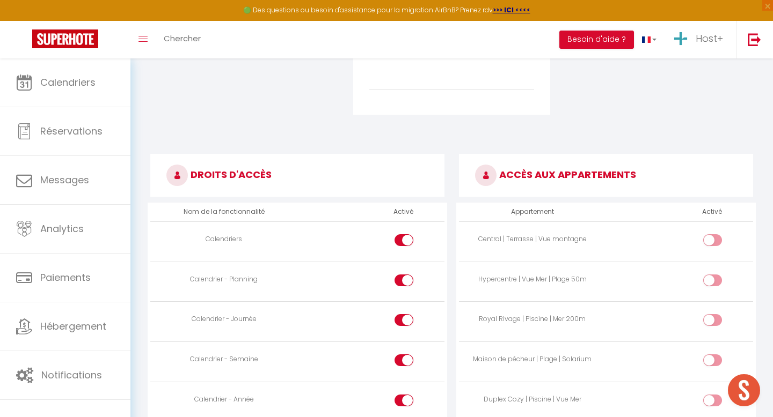
scroll to position [438, 0]
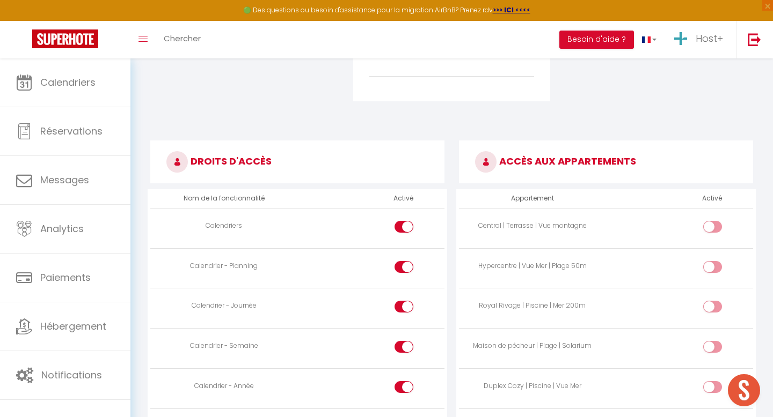
click at [327, 157] on h3 "DROITS D'ACCÈS" at bounding box center [297, 162] width 294 height 43
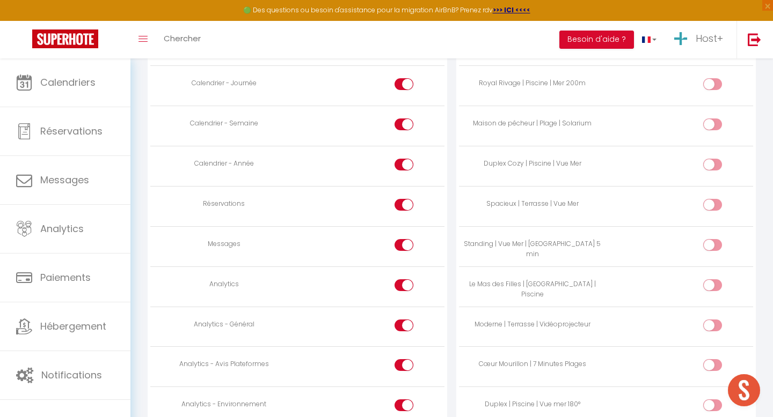
scroll to position [683, 0]
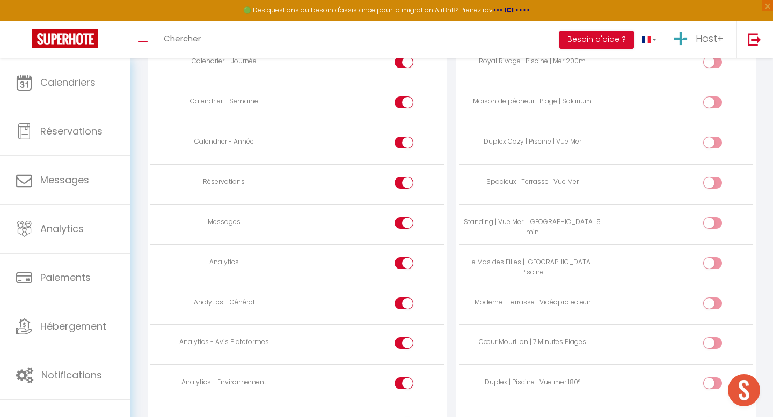
click at [405, 220] on input "checkbox" at bounding box center [413, 225] width 19 height 16
checkbox input "false"
click at [403, 261] on div at bounding box center [403, 264] width 19 height 12
click at [404, 261] on input "checkbox" at bounding box center [413, 266] width 19 height 16
checkbox input "false"
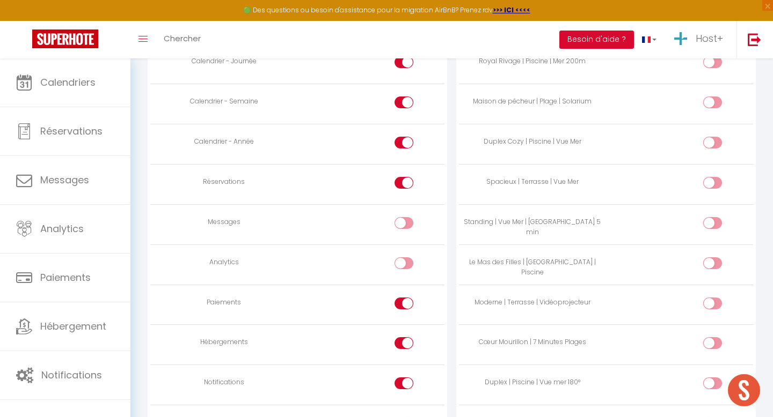
scroll to position [755, 0]
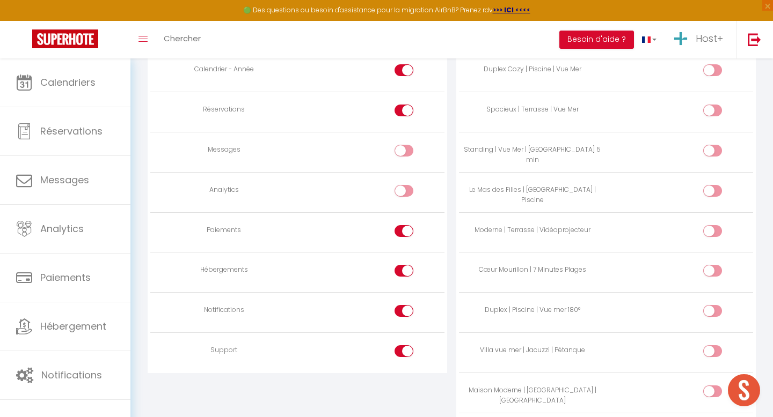
click at [404, 230] on input "checkbox" at bounding box center [413, 233] width 19 height 16
checkbox input "false"
click at [404, 269] on input "checkbox" at bounding box center [413, 273] width 19 height 16
checkbox input "false"
click at [407, 311] on input "checkbox" at bounding box center [413, 313] width 19 height 16
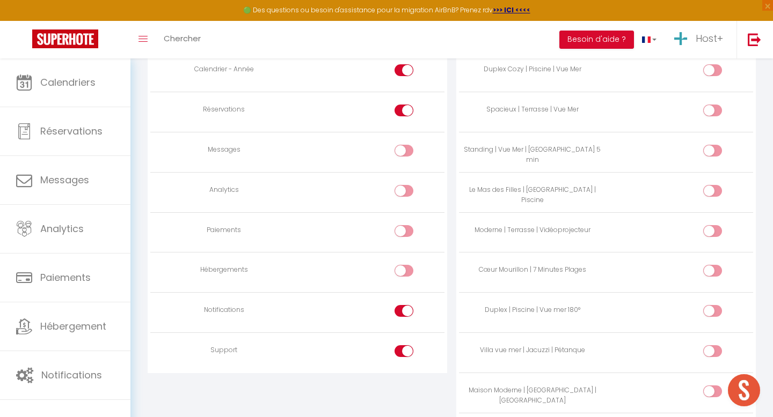
checkbox input "false"
click at [402, 353] on div at bounding box center [403, 352] width 19 height 12
click at [404, 353] on input "checkbox" at bounding box center [413, 354] width 19 height 16
checkbox input "false"
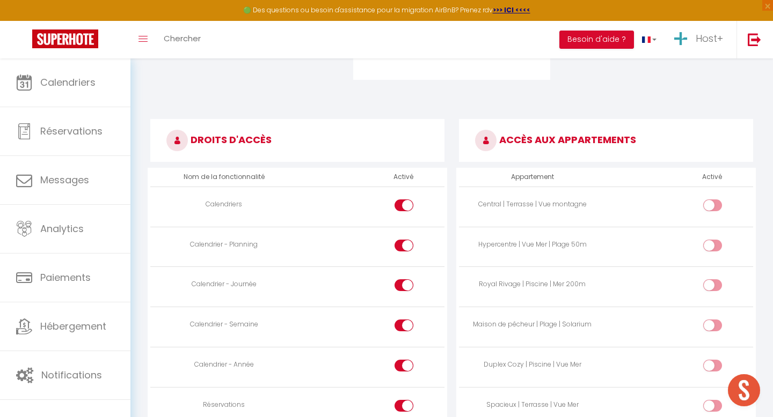
scroll to position [460, 0]
drag, startPoint x: 501, startPoint y: 138, endPoint x: 657, endPoint y: 139, distance: 156.7
click at [657, 139] on h3 "ACCÈS AUX APPARTEMENTS" at bounding box center [606, 140] width 294 height 43
click at [619, 142] on h3 "ACCÈS AUX APPARTEMENTS" at bounding box center [606, 140] width 294 height 43
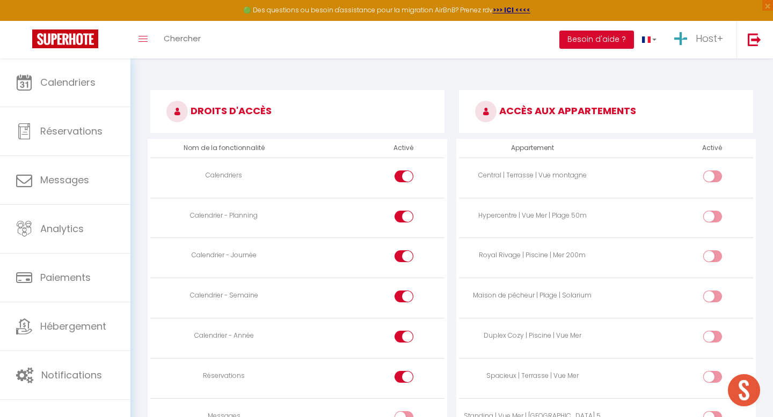
scroll to position [490, 0]
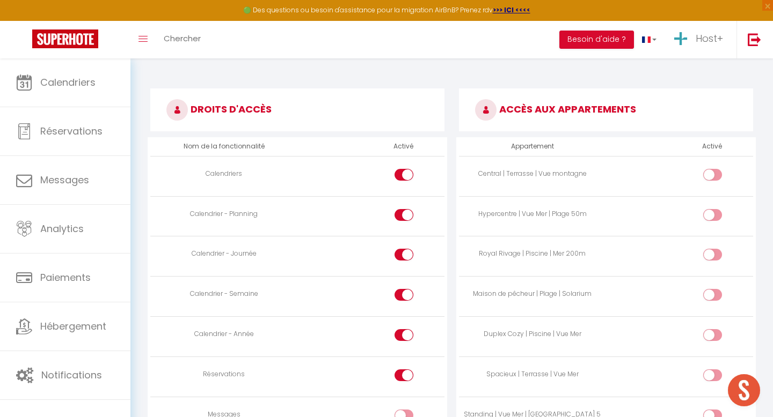
click at [710, 180] on div at bounding box center [712, 175] width 19 height 12
click at [712, 180] on input "checkbox" at bounding box center [721, 177] width 19 height 16
checkbox input "true"
click at [708, 216] on div at bounding box center [712, 215] width 19 height 12
click at [712, 216] on input "checkbox" at bounding box center [721, 217] width 19 height 16
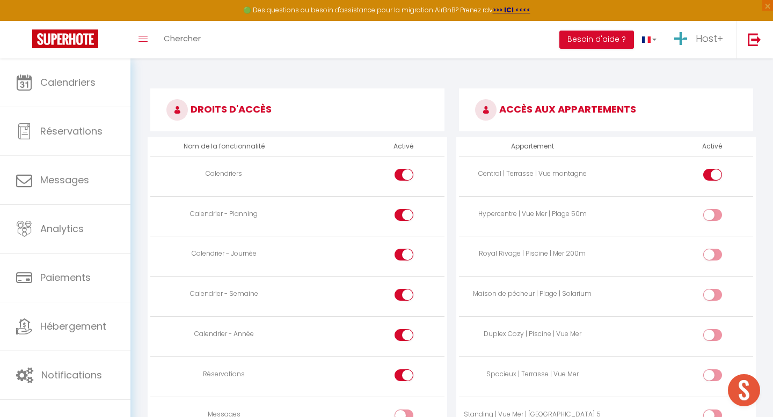
checkbox input "true"
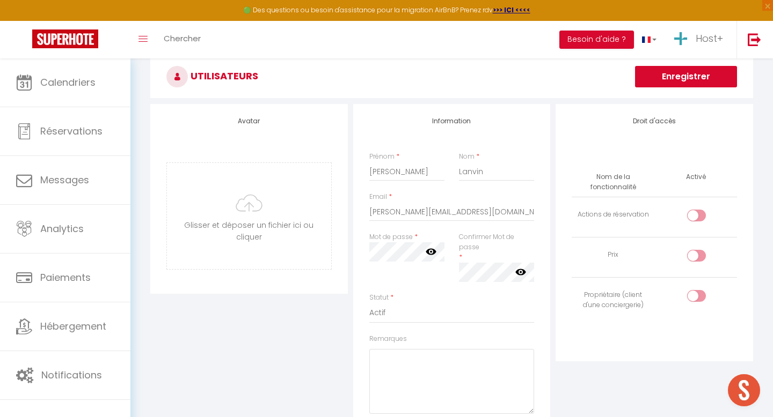
scroll to position [49, 0]
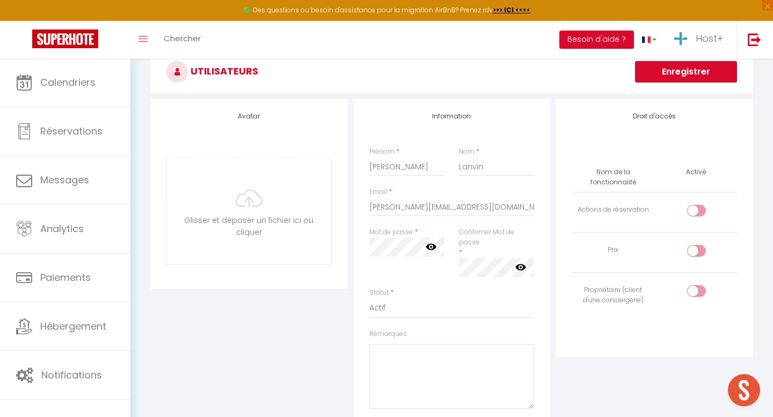
click at [695, 292] on div at bounding box center [696, 291] width 19 height 12
click at [696, 292] on input "checkbox" at bounding box center [705, 293] width 19 height 16
checkbox input "true"
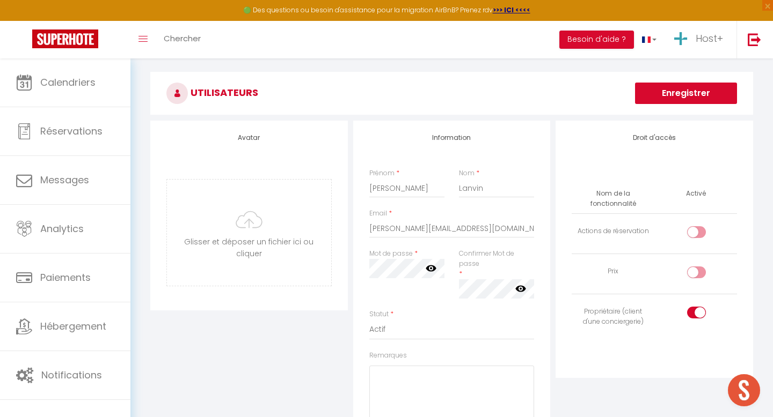
scroll to position [5, 0]
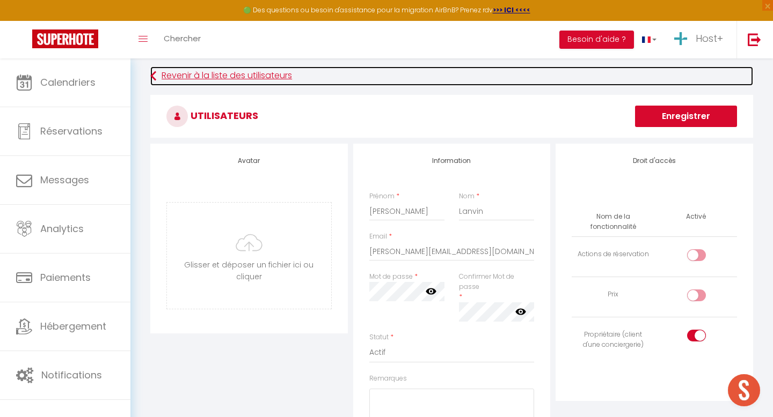
click at [188, 75] on link "Revenir à la liste des utilisateurs" at bounding box center [451, 76] width 603 height 19
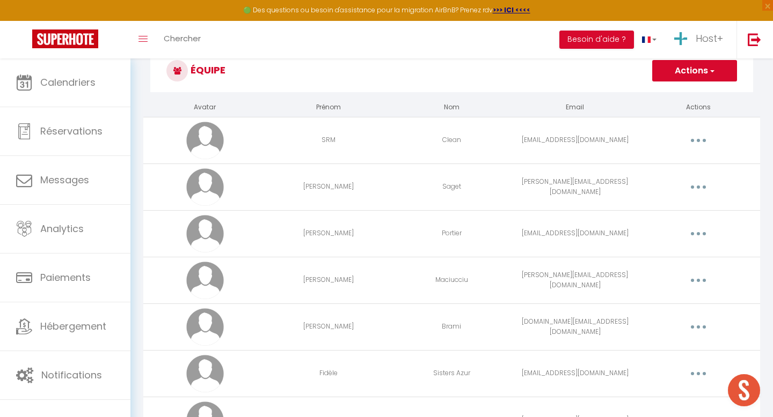
scroll to position [46, 0]
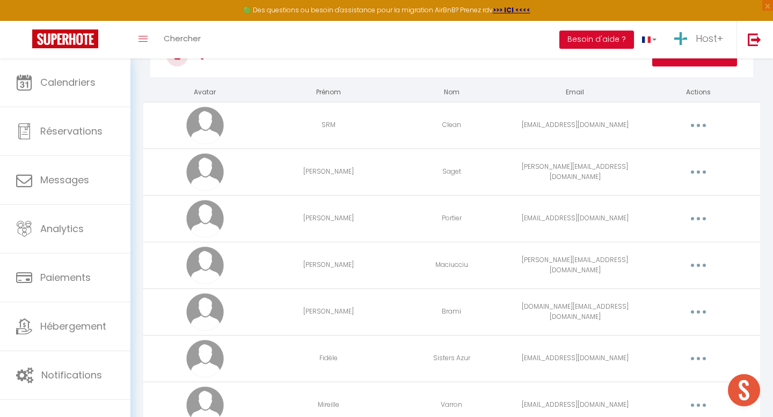
click at [697, 221] on button "button" at bounding box center [698, 218] width 30 height 17
click at [651, 238] on link "Editer" at bounding box center [669, 243] width 79 height 18
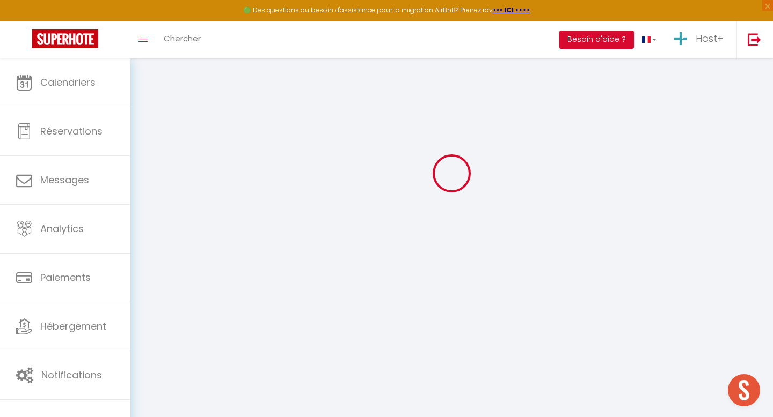
type input "[PERSON_NAME]"
type input "Portier"
type input "[EMAIL_ADDRESS][DOMAIN_NAME]"
type textarea "[URL][DOMAIN_NAME]"
checkbox input "false"
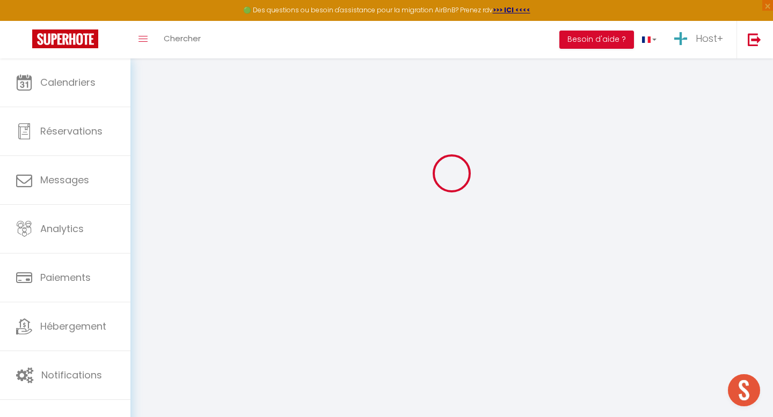
checkbox input "false"
checkbox input "true"
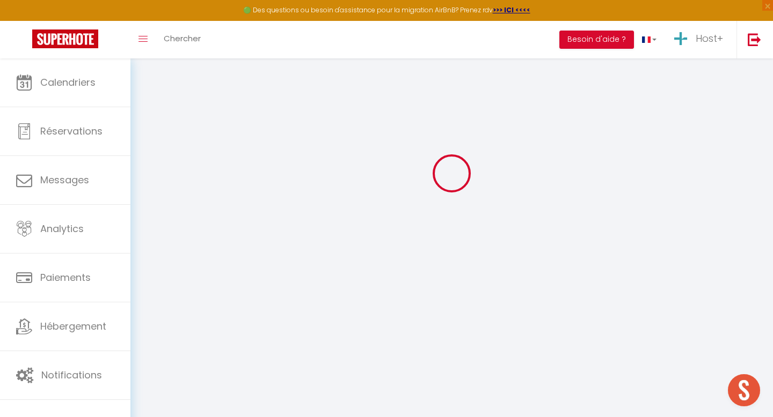
checkbox input "true"
checkbox input "false"
checkbox input "true"
checkbox input "false"
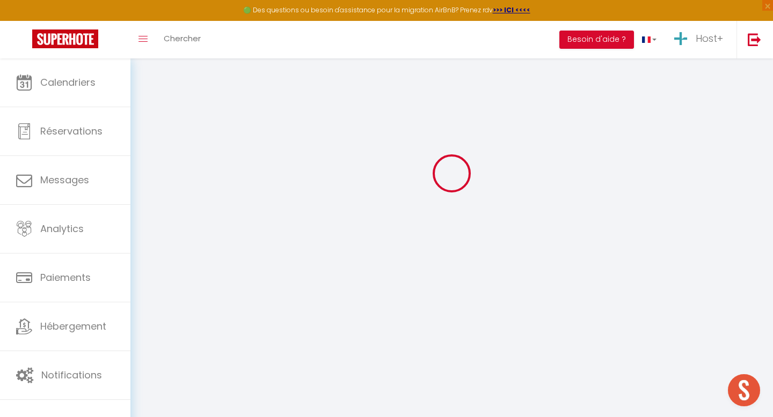
checkbox input "false"
select select
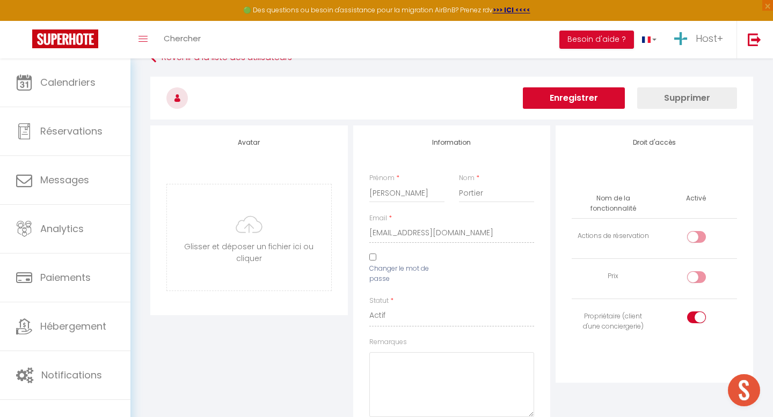
scroll to position [23, 0]
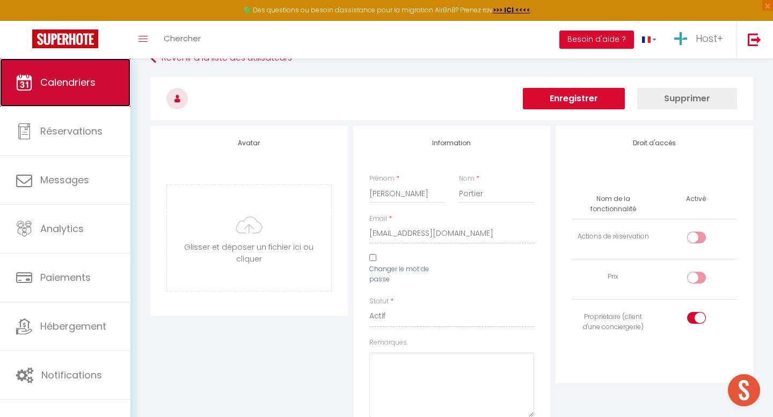
click at [82, 91] on link "Calendriers" at bounding box center [65, 82] width 130 height 48
